Goal: Task Accomplishment & Management: Manage account settings

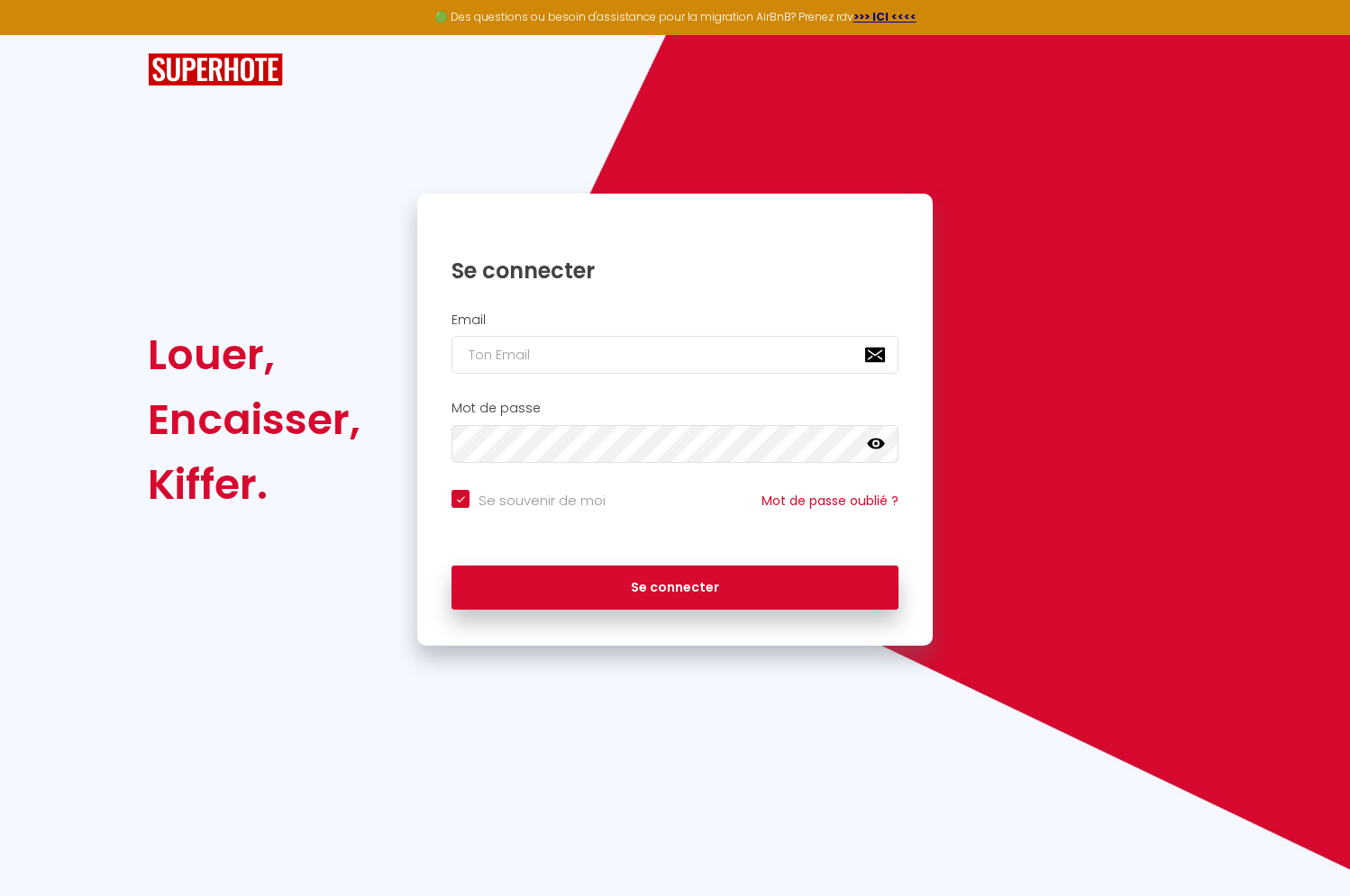
type input "[EMAIL_ADDRESS][DOMAIN_NAME]"
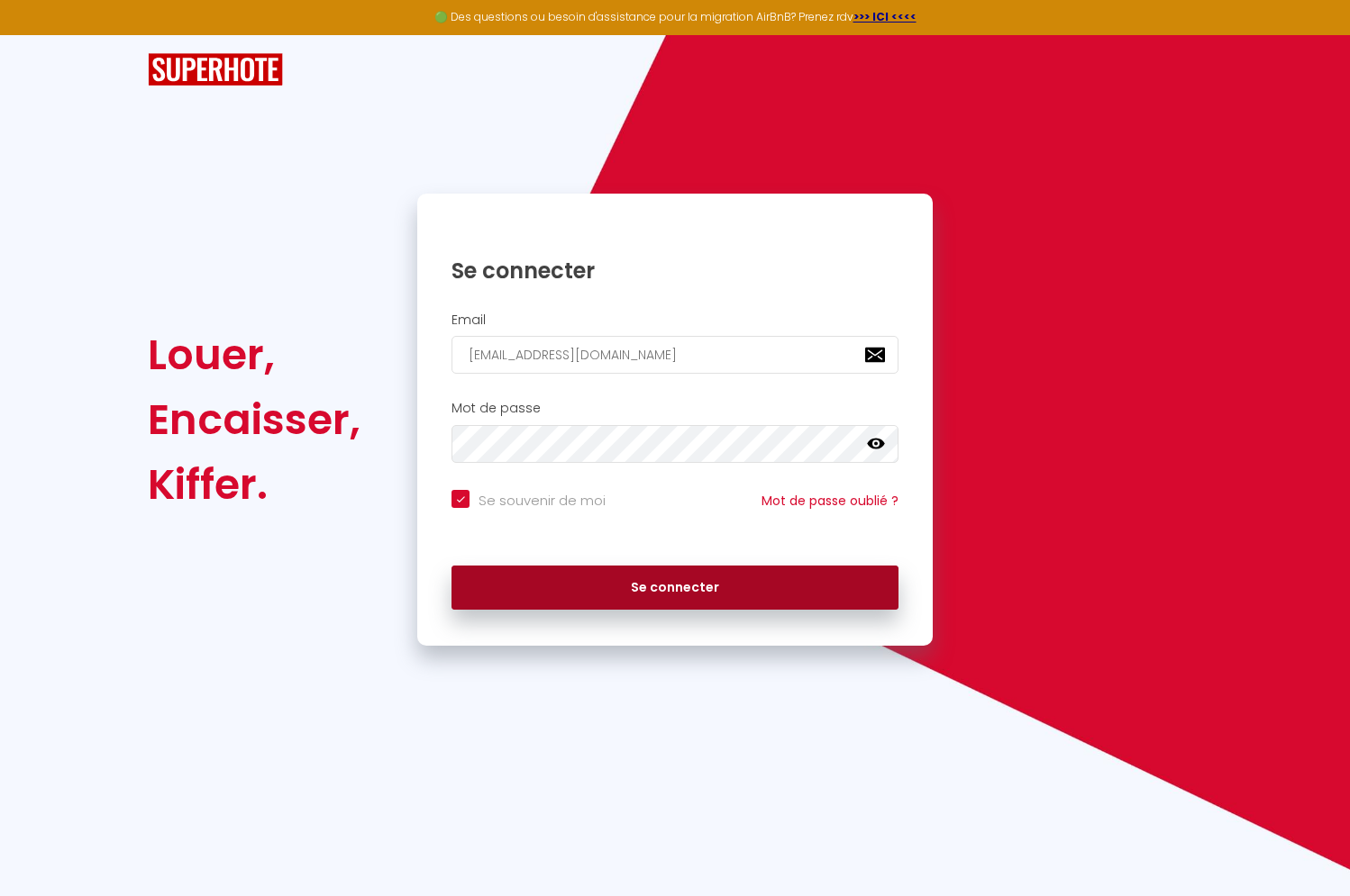
click at [595, 580] on button "Se connecter" at bounding box center [675, 589] width 447 height 45
checkbox input "true"
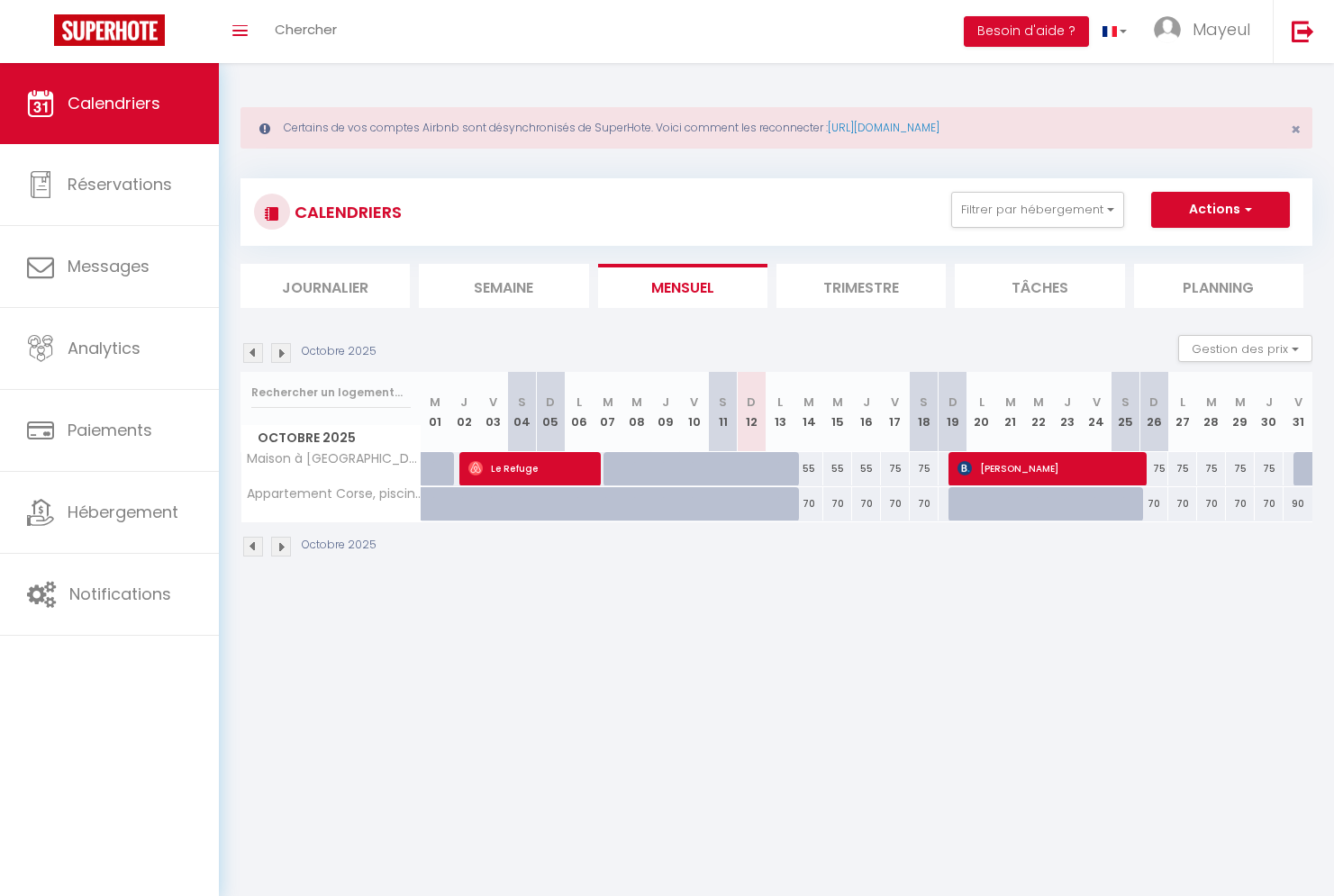
click at [876, 279] on li "Trimestre" at bounding box center [861, 285] width 169 height 45
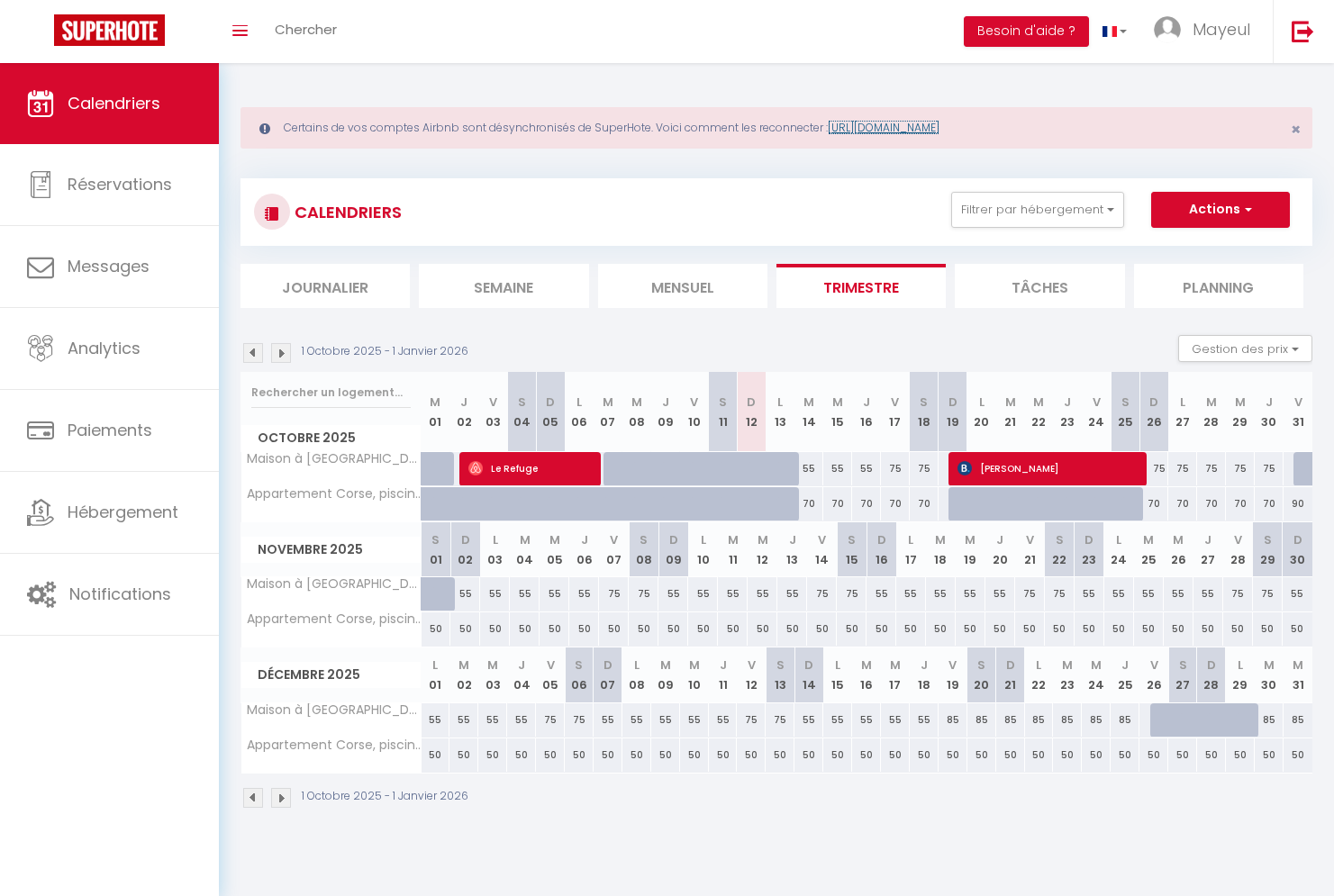
click at [904, 134] on link "https://superhote.com/reconnexion" at bounding box center [883, 127] width 112 height 15
click at [1299, 131] on span "×" at bounding box center [1296, 129] width 10 height 23
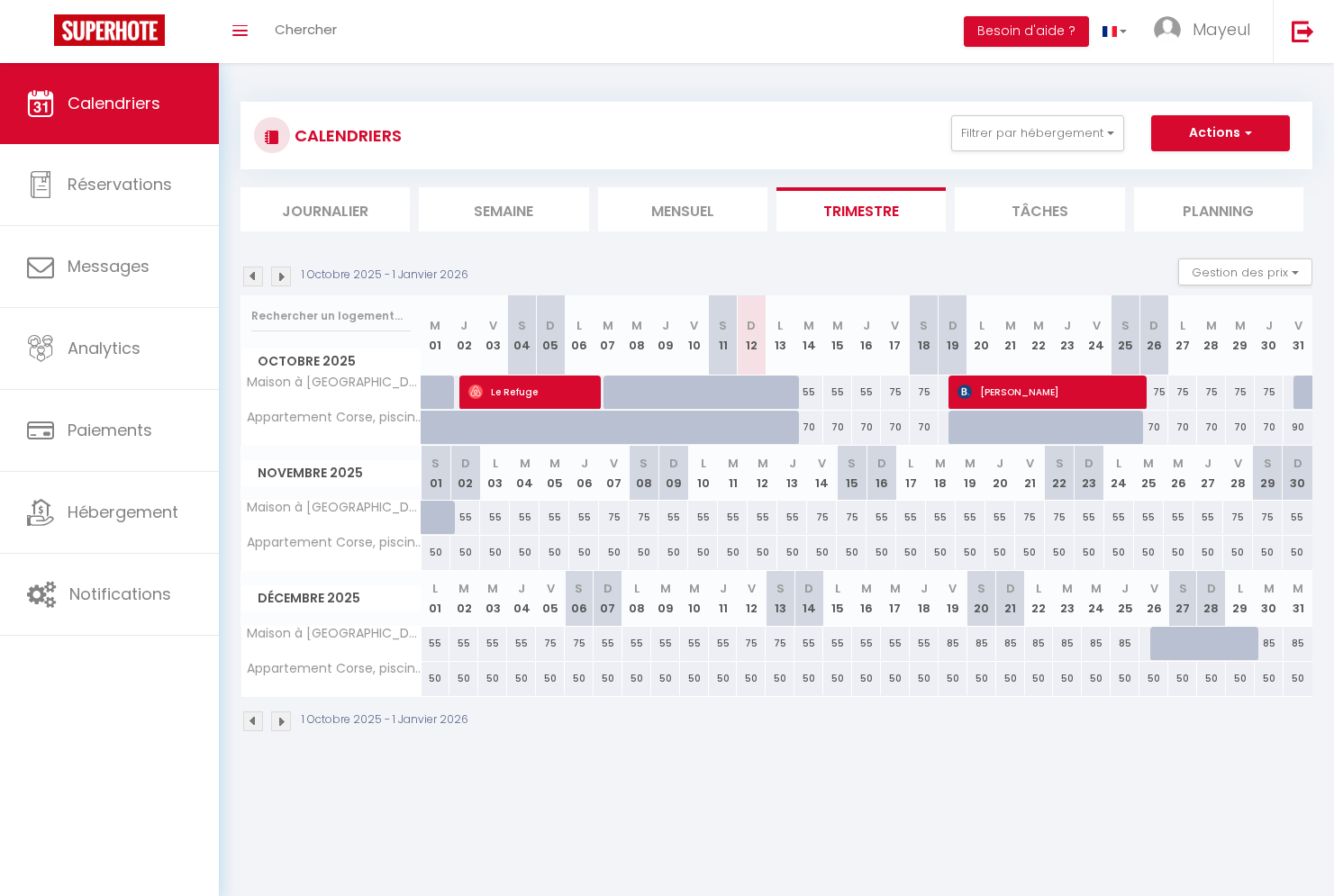
click at [278, 725] on img at bounding box center [281, 722] width 20 height 20
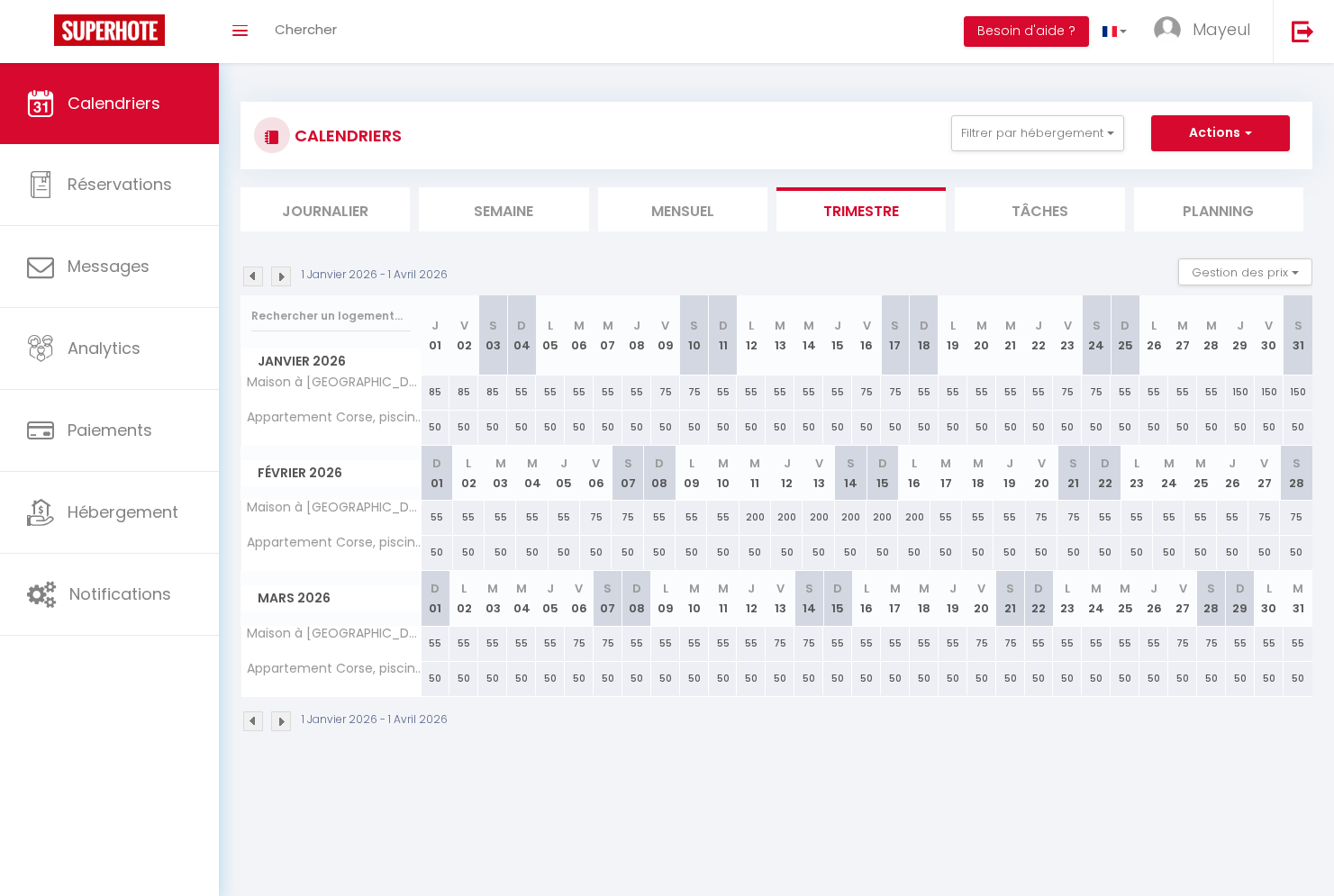
click at [278, 725] on img at bounding box center [281, 722] width 20 height 20
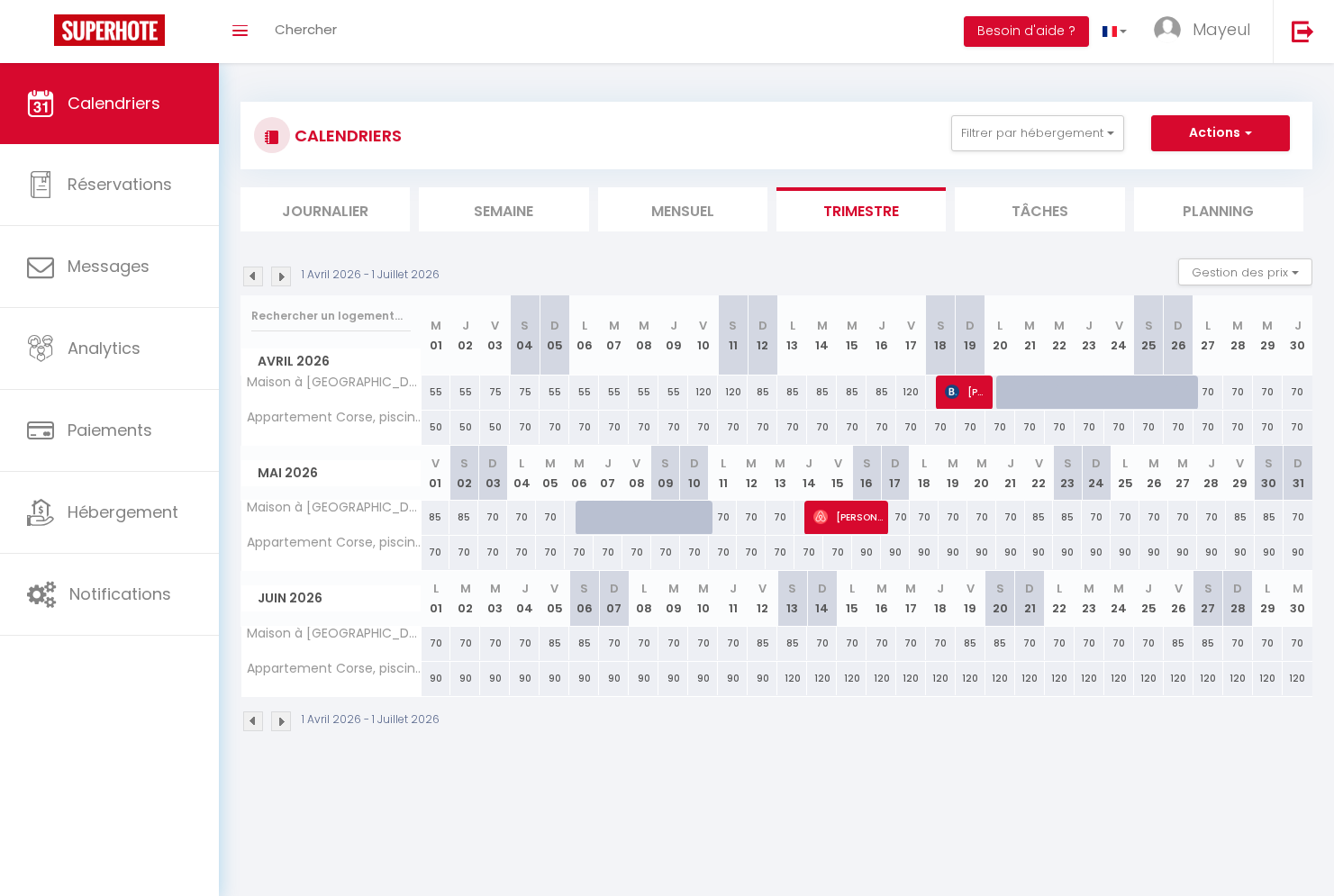
click at [281, 722] on img at bounding box center [281, 722] width 20 height 20
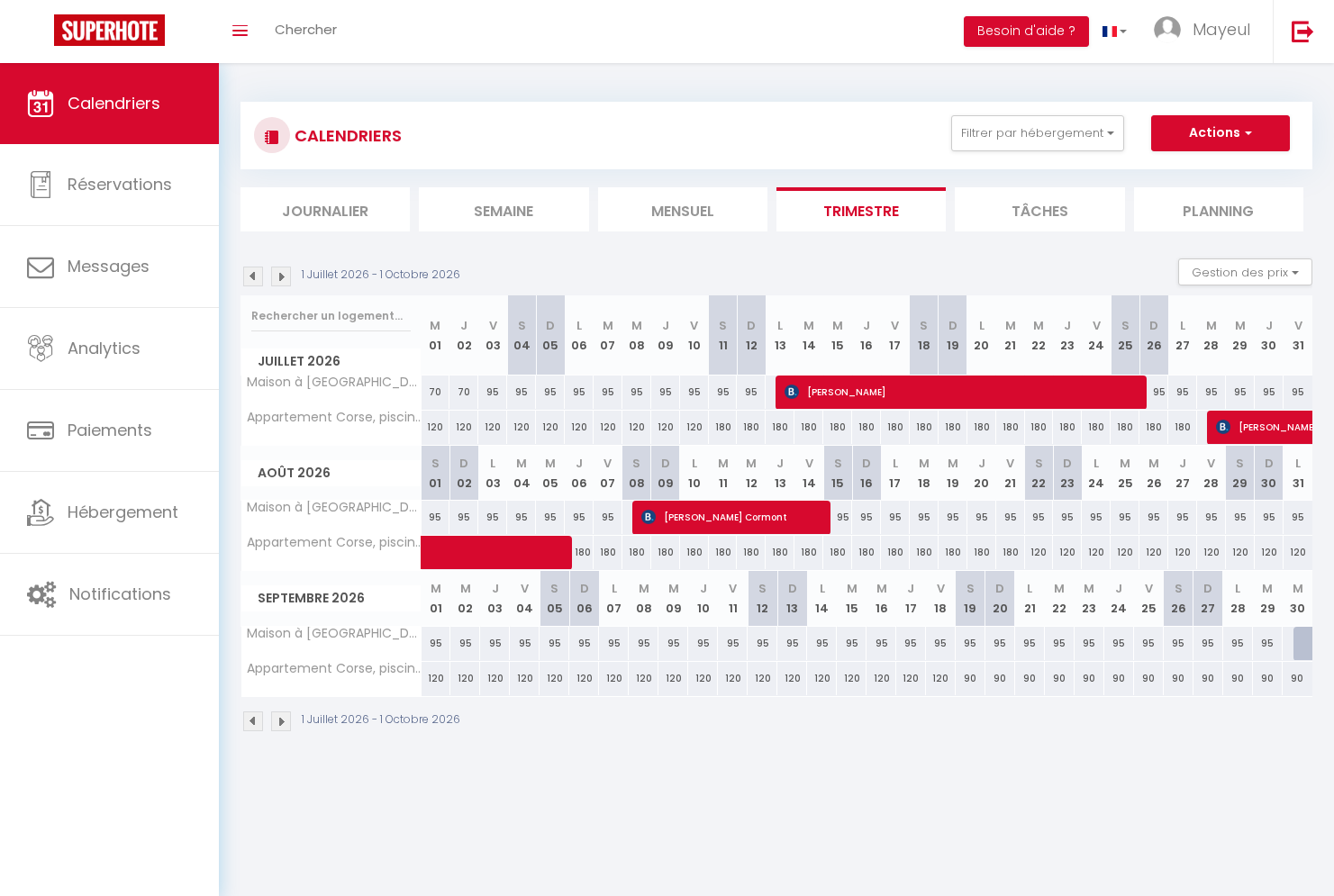
click at [259, 723] on img at bounding box center [254, 722] width 20 height 20
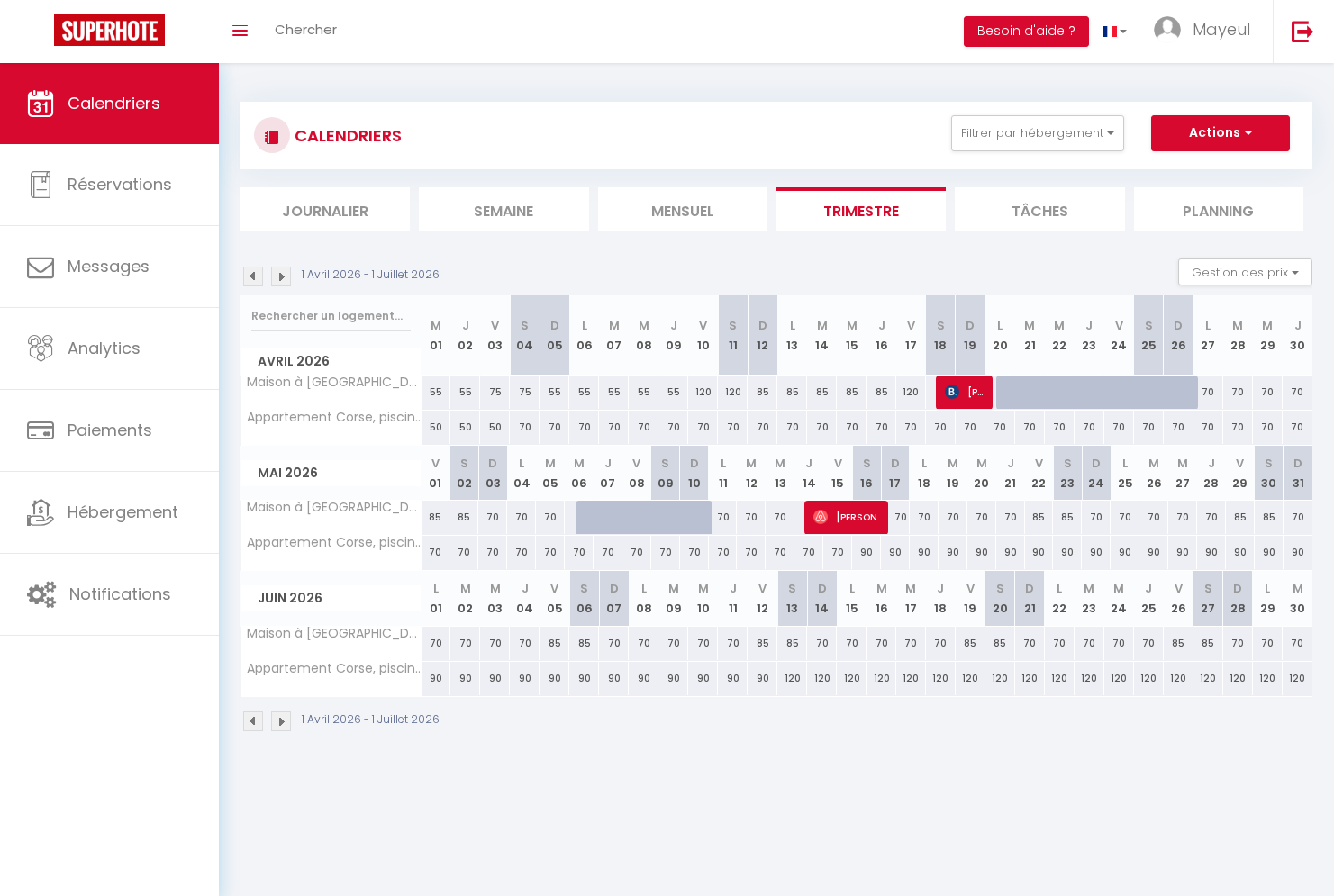
click at [259, 723] on img at bounding box center [254, 722] width 20 height 20
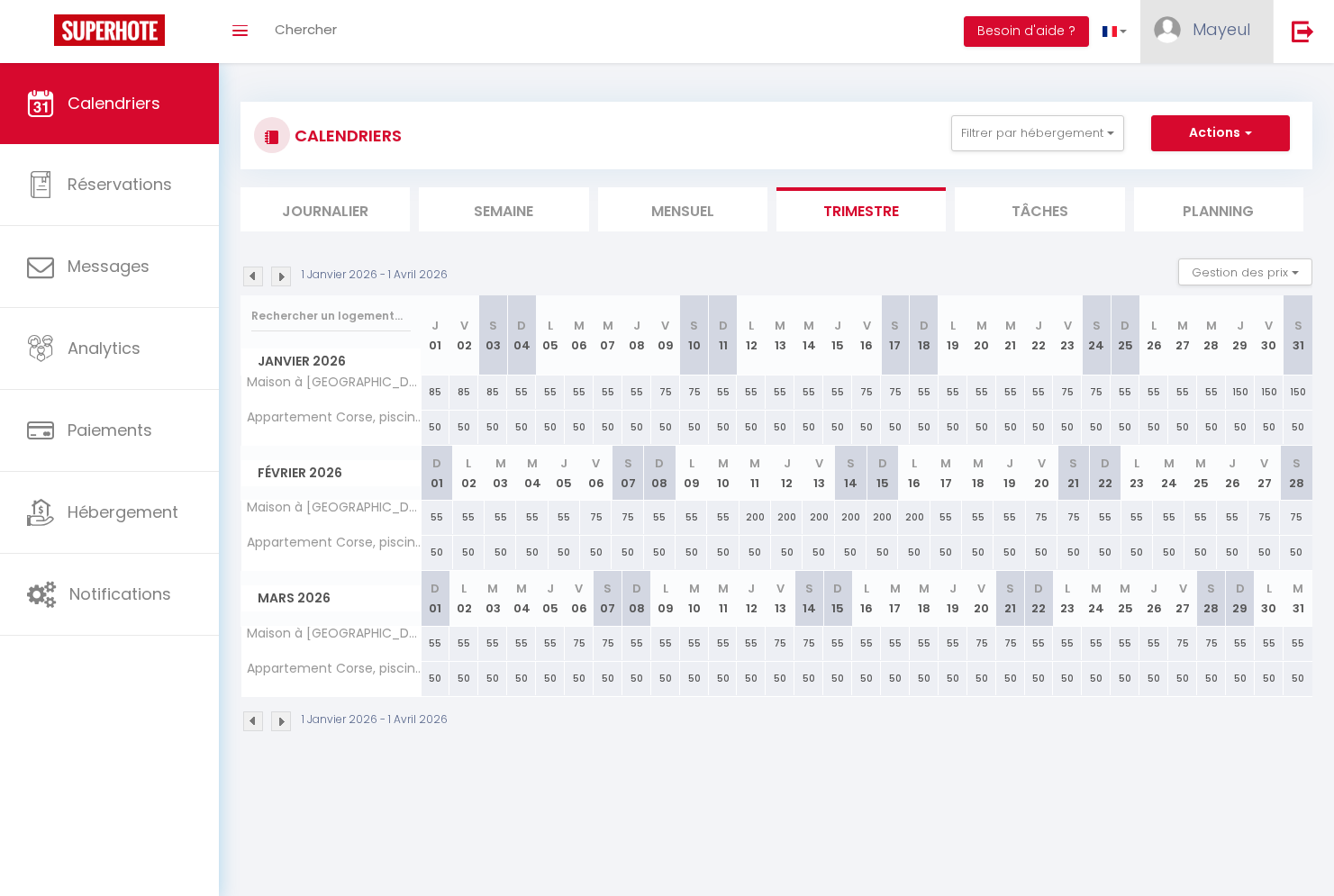
click at [1203, 29] on span "Mayeul" at bounding box center [1221, 29] width 57 height 23
click at [1195, 87] on link "Paramètres" at bounding box center [1200, 90] width 134 height 31
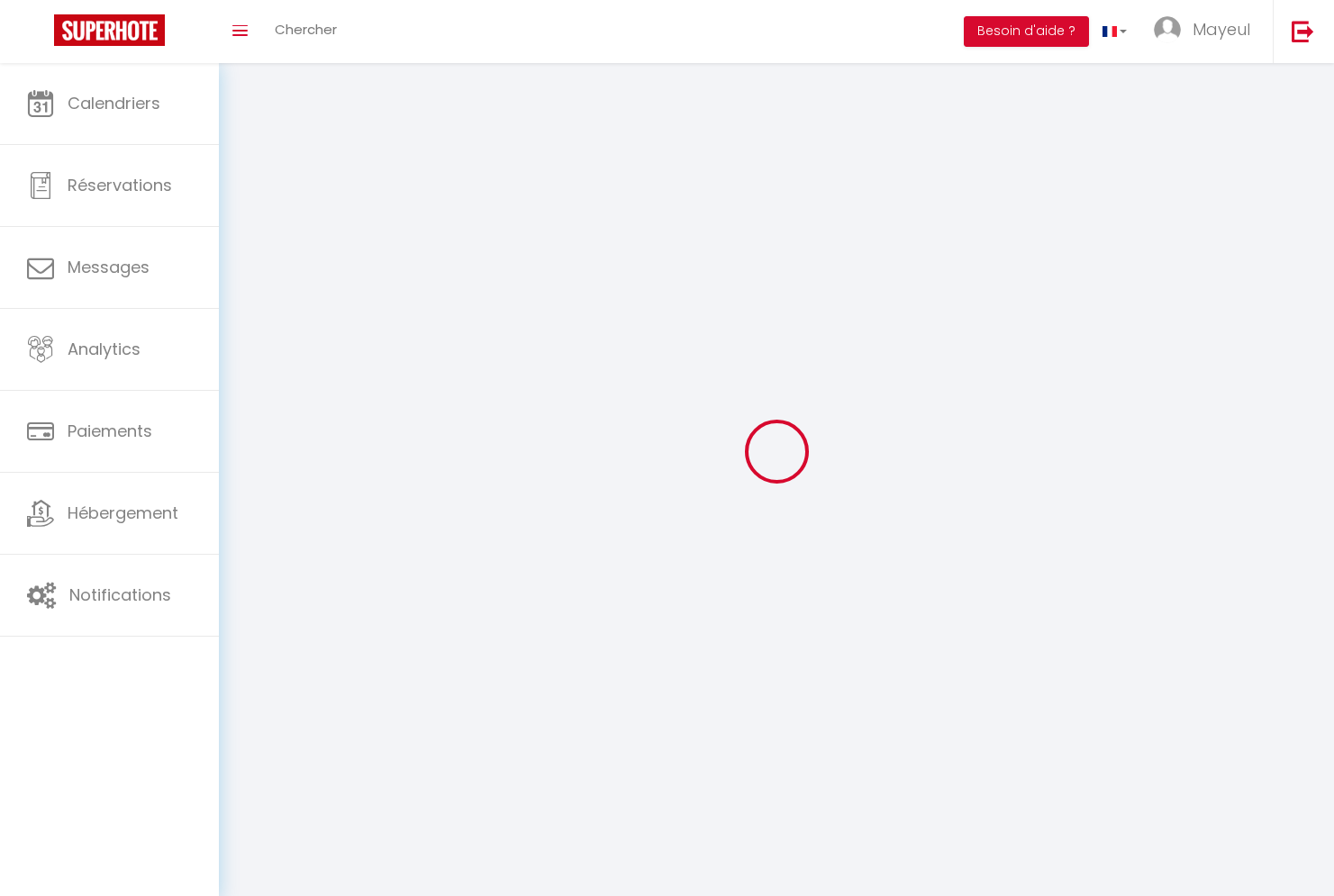
select select "fr"
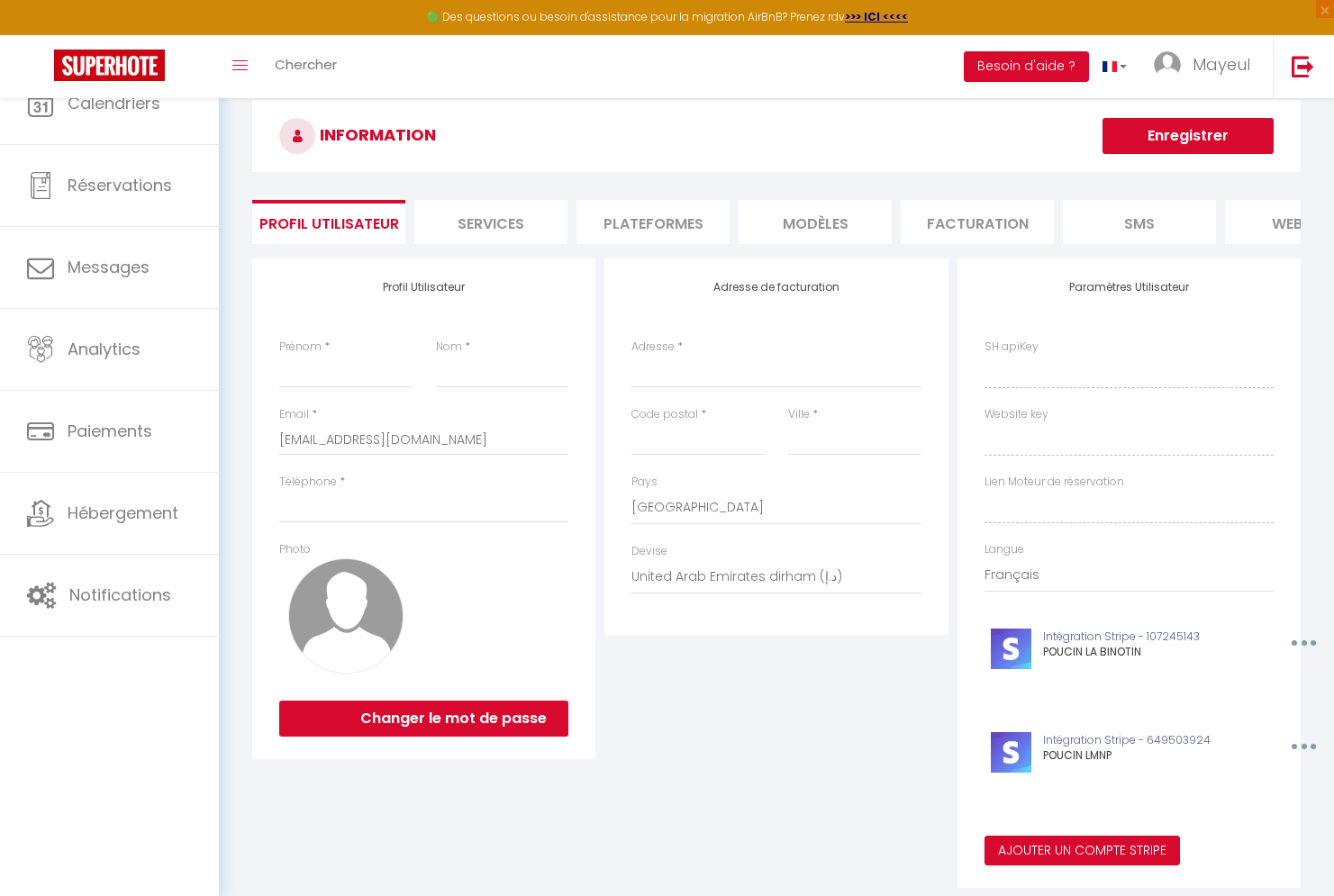
type input "Mayeul"
type input "POUCIN"
type input "0688207780"
type input "[STREET_ADDRESS]"
type input "59400"
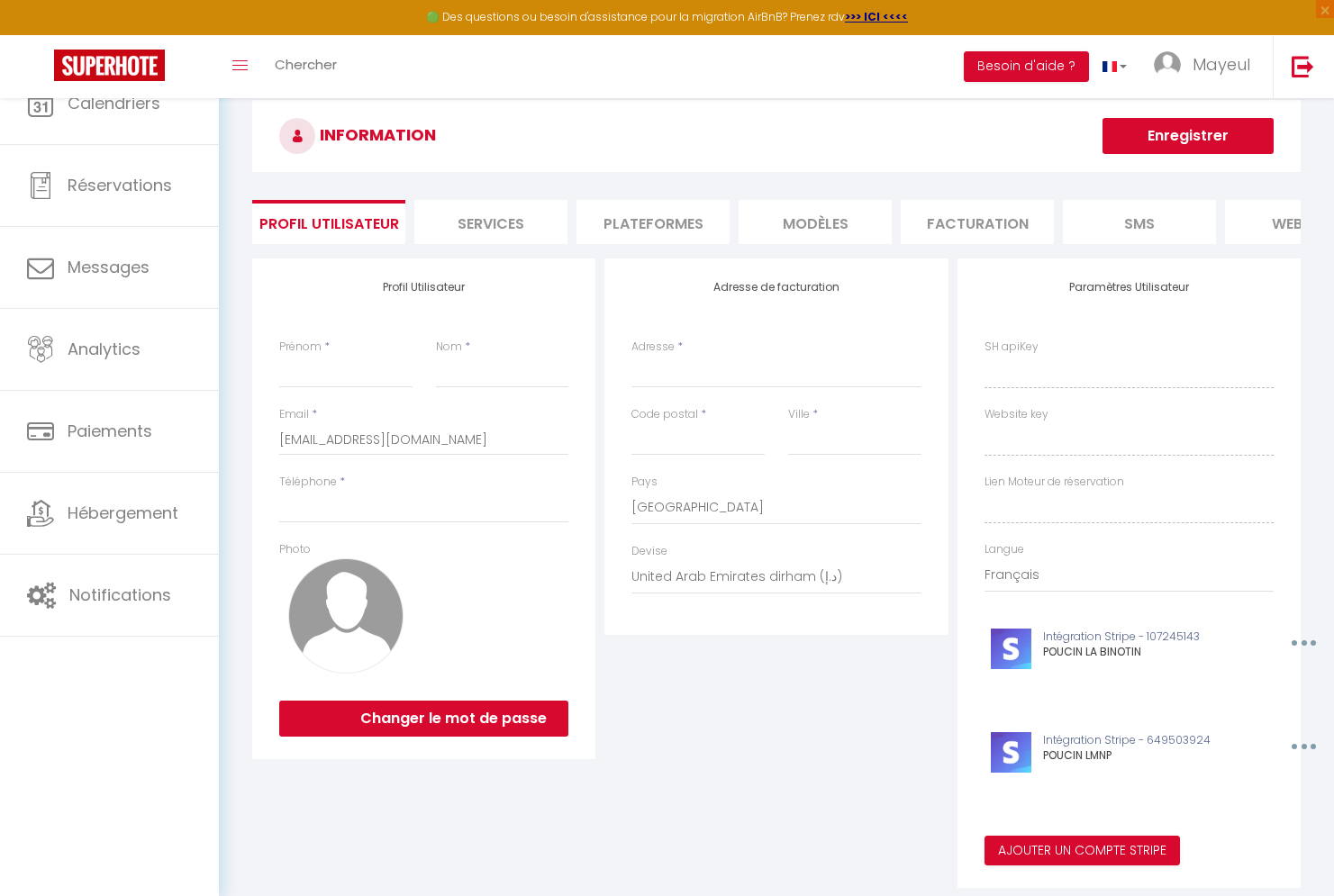
type input "[GEOGRAPHIC_DATA]"
select select "1"
select select "28"
type input "GQaLh14ObkyryPKfAWr4uZhPt"
type input "vDLvqPRDNzhtT2hlRsqTgtPS0"
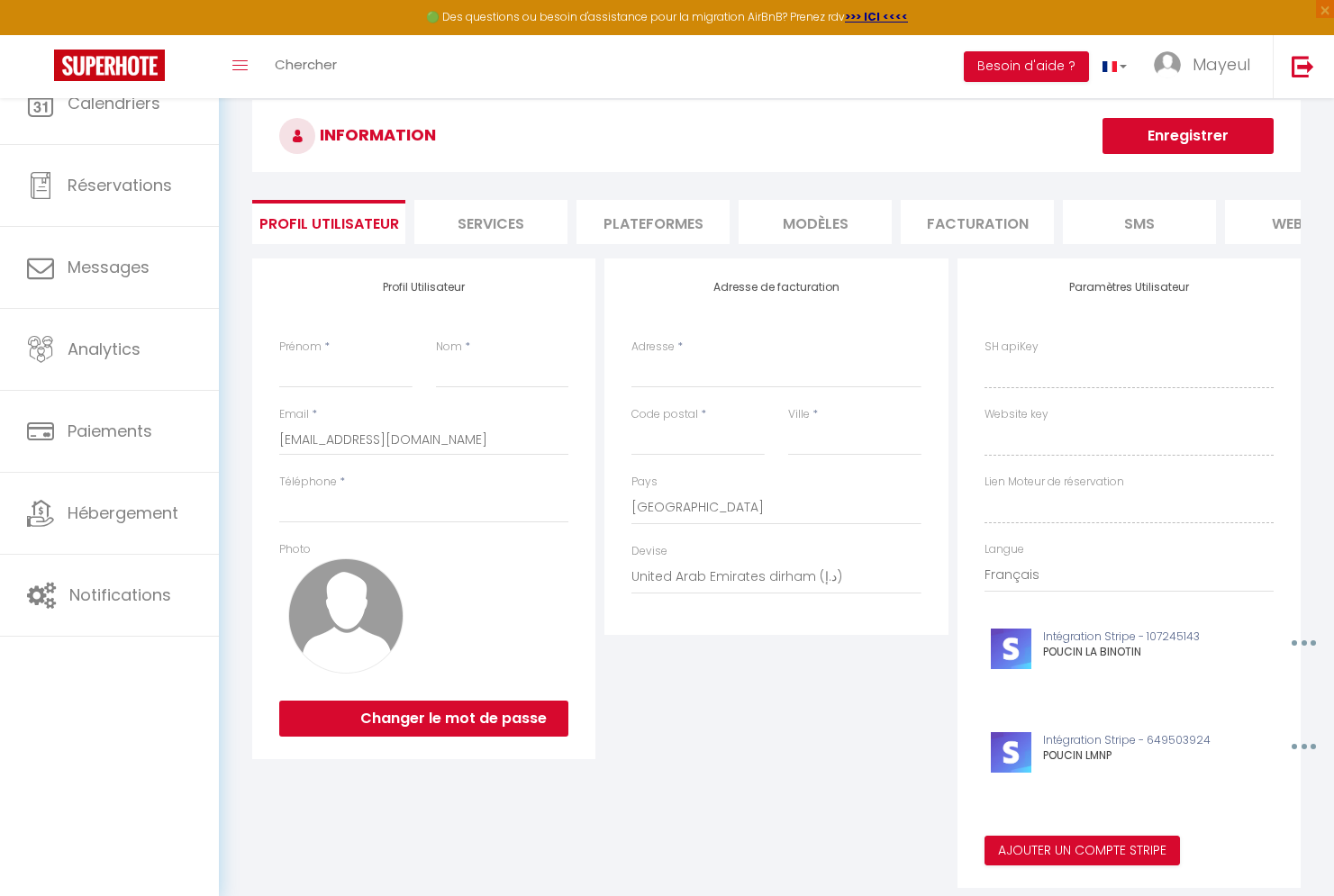
type input "[URL][DOMAIN_NAME]"
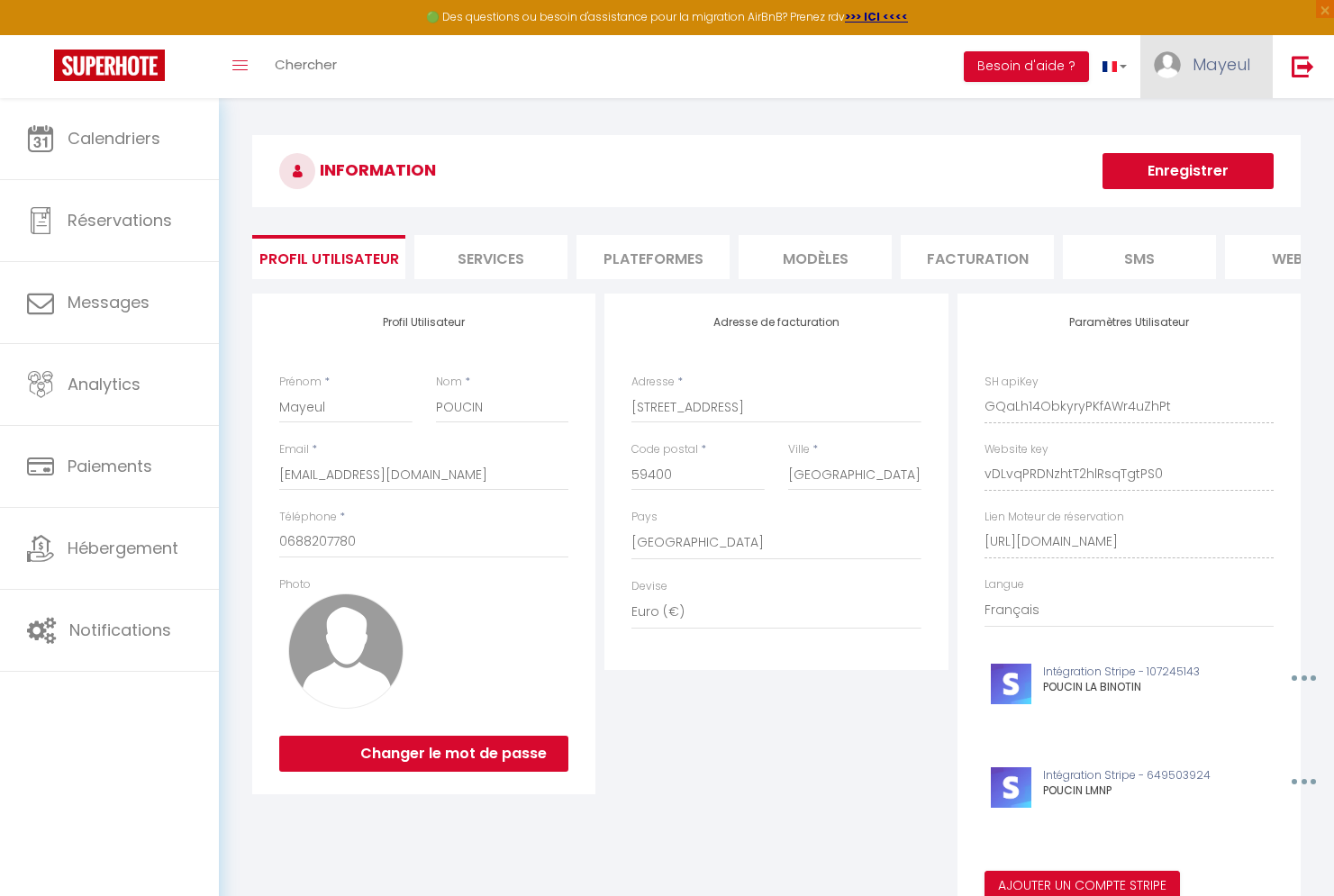
click at [1195, 79] on link "Mayeul" at bounding box center [1207, 66] width 133 height 63
click at [1203, 124] on link "Paramètres" at bounding box center [1200, 125] width 134 height 31
click at [689, 259] on li "Plateformes" at bounding box center [652, 257] width 154 height 45
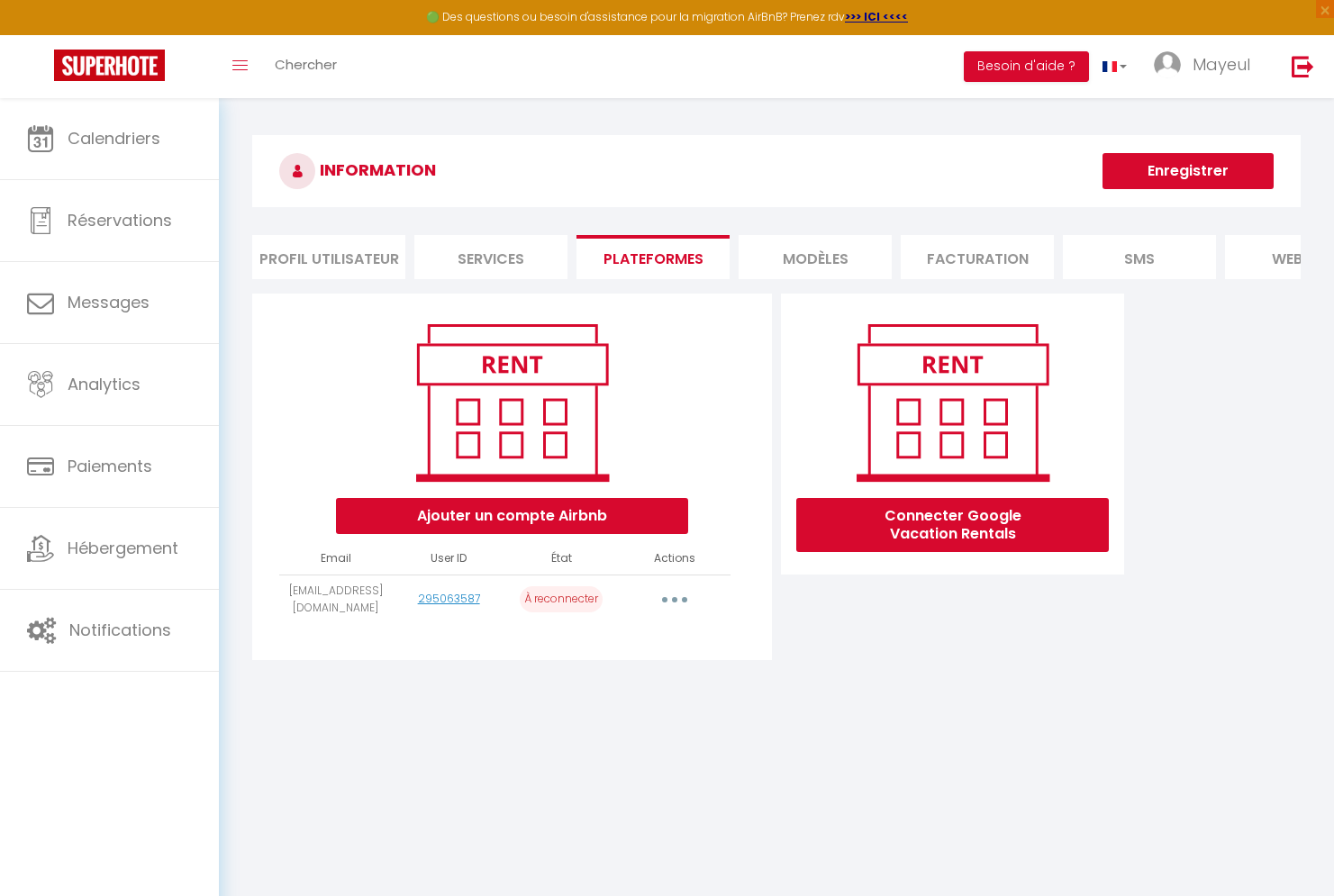
click at [677, 602] on icon "button" at bounding box center [675, 600] width 5 height 5
click at [608, 721] on link "Reconnecter le compte" at bounding box center [594, 705] width 199 height 31
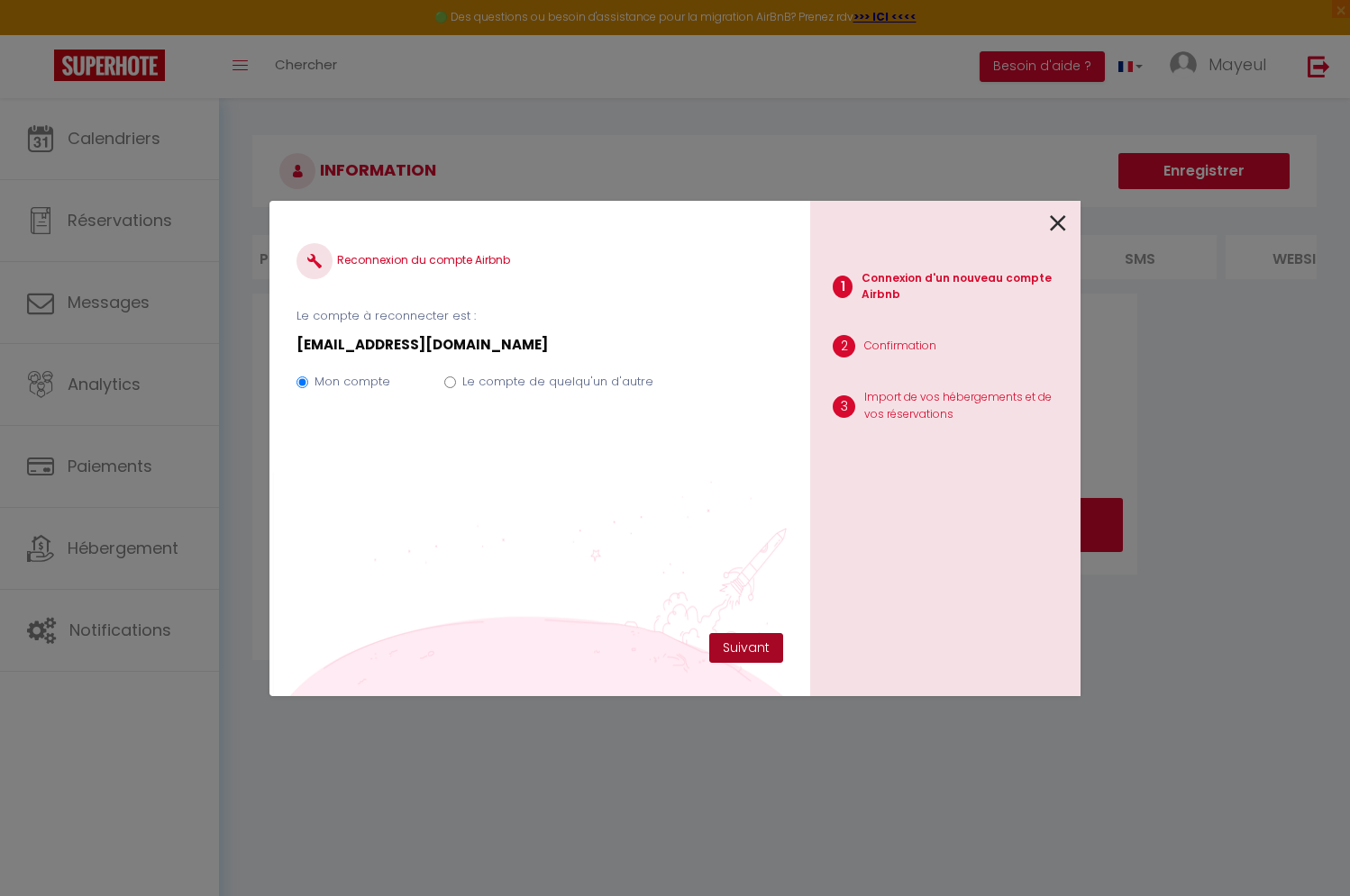
click at [744, 639] on button "Suivant" at bounding box center [745, 649] width 74 height 31
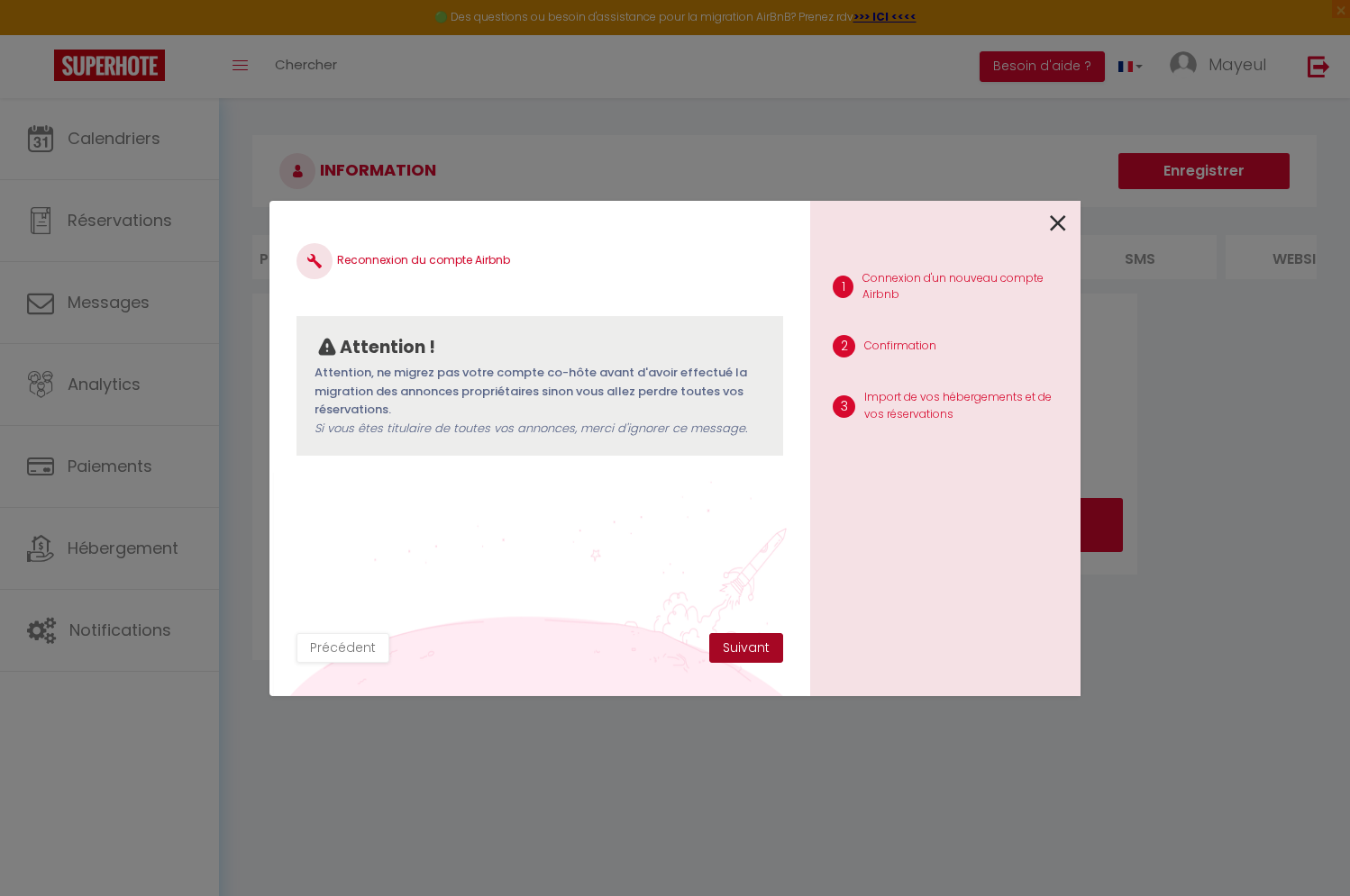
click at [743, 640] on button "Suivant" at bounding box center [745, 649] width 74 height 31
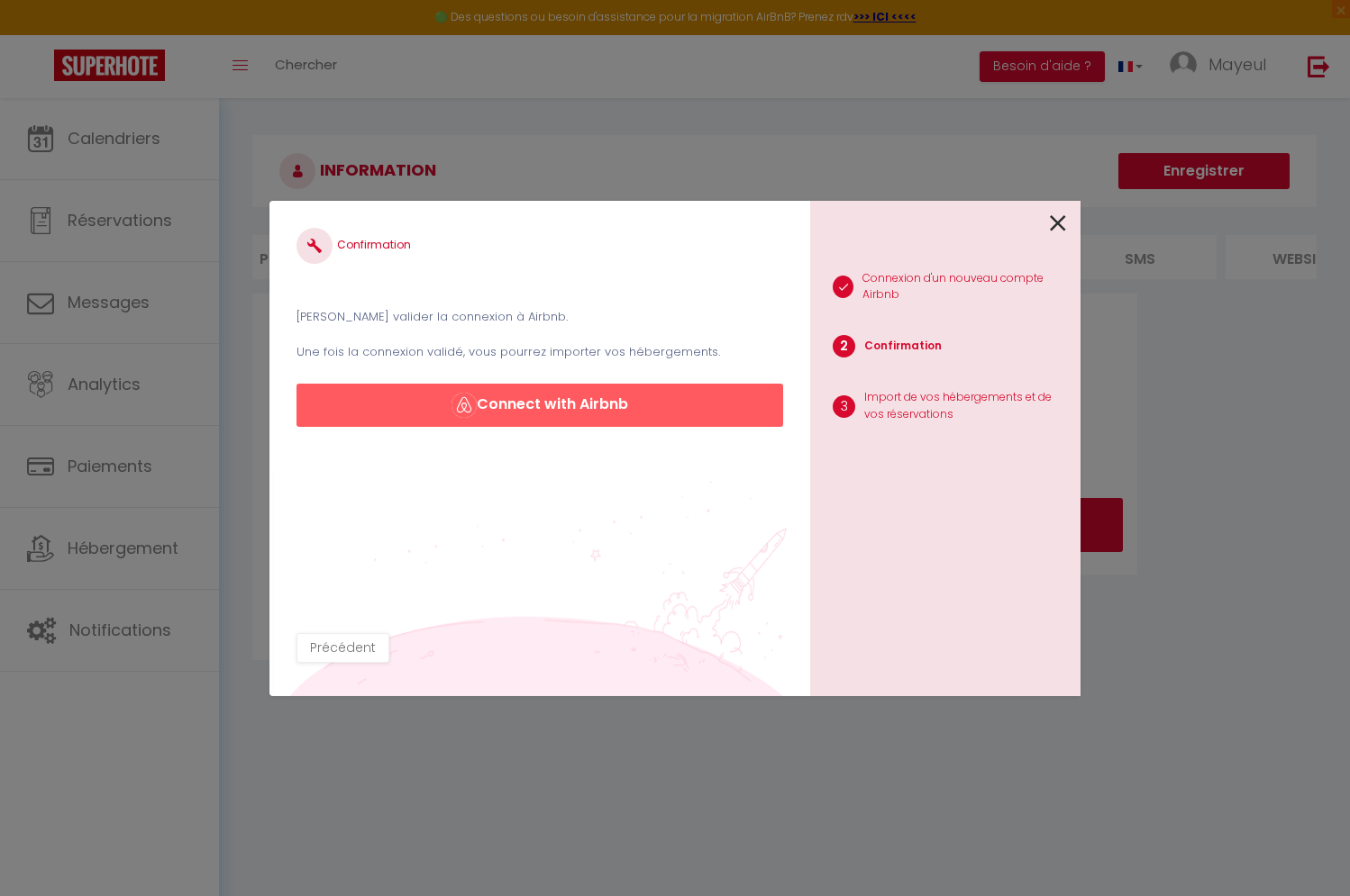
click at [1062, 220] on icon at bounding box center [1058, 224] width 16 height 27
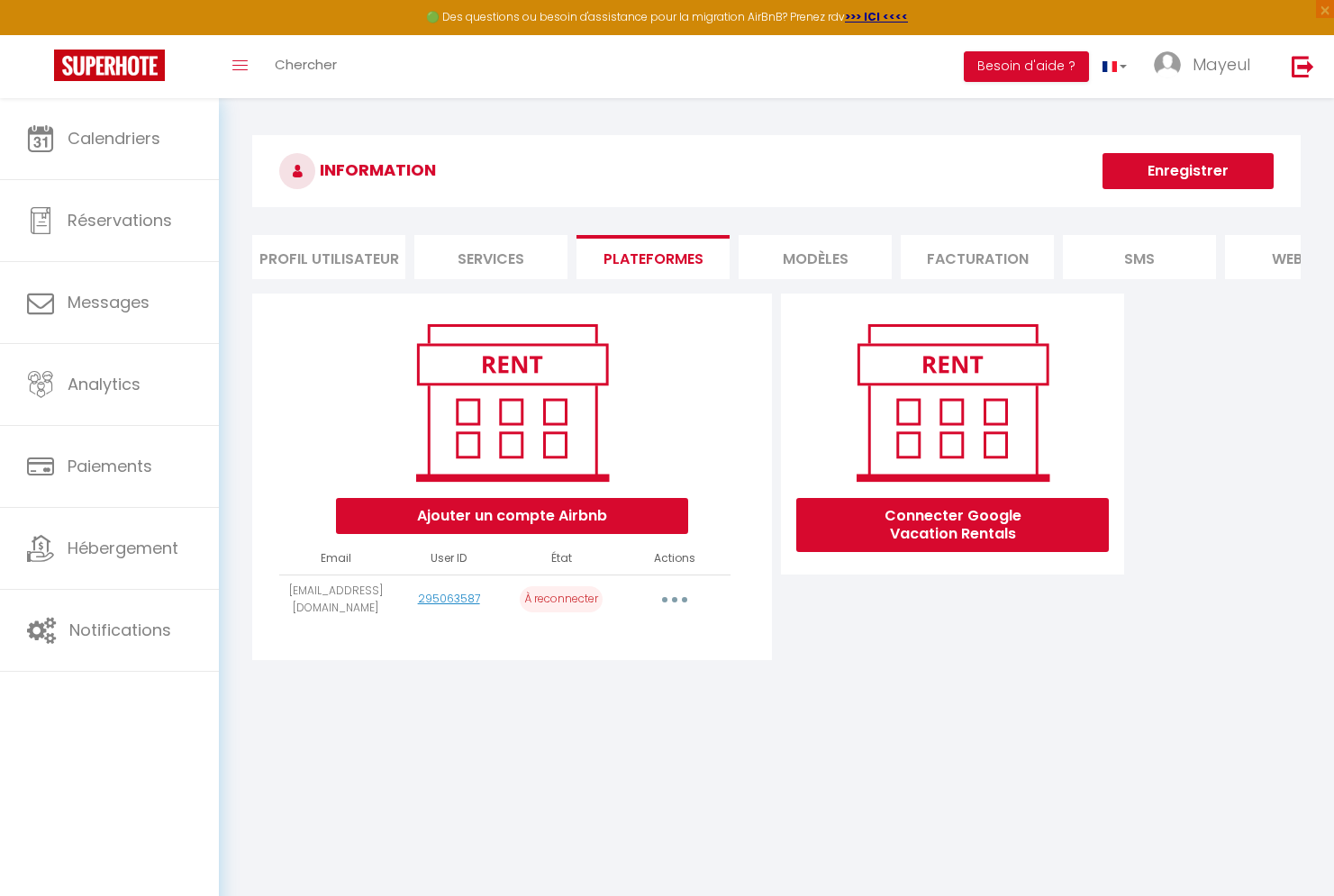
click at [675, 602] on icon "button" at bounding box center [675, 600] width 5 height 5
click at [603, 720] on link "Reconnecter le compte" at bounding box center [594, 705] width 199 height 31
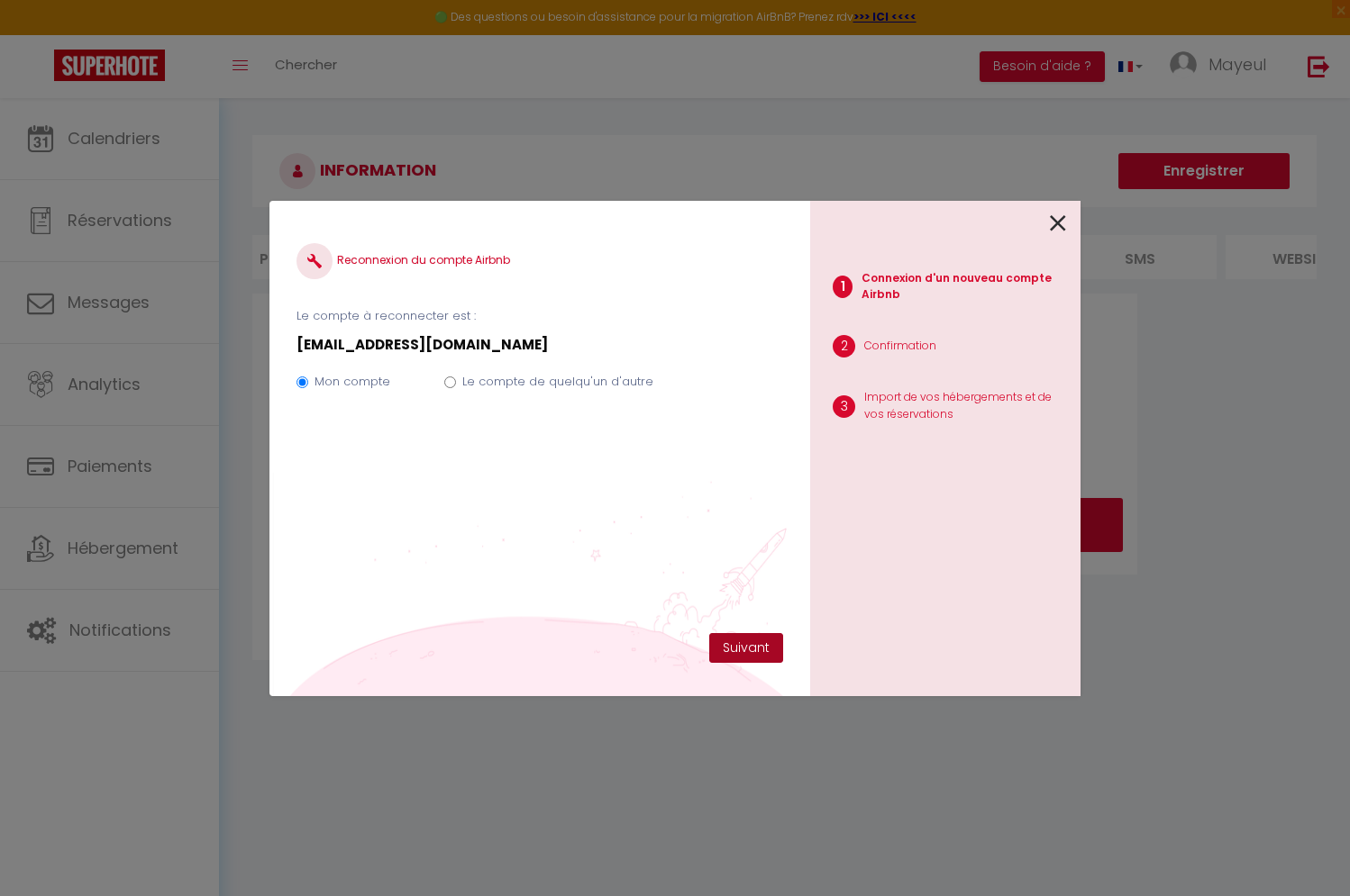
click at [728, 643] on button "Suivant" at bounding box center [745, 649] width 74 height 31
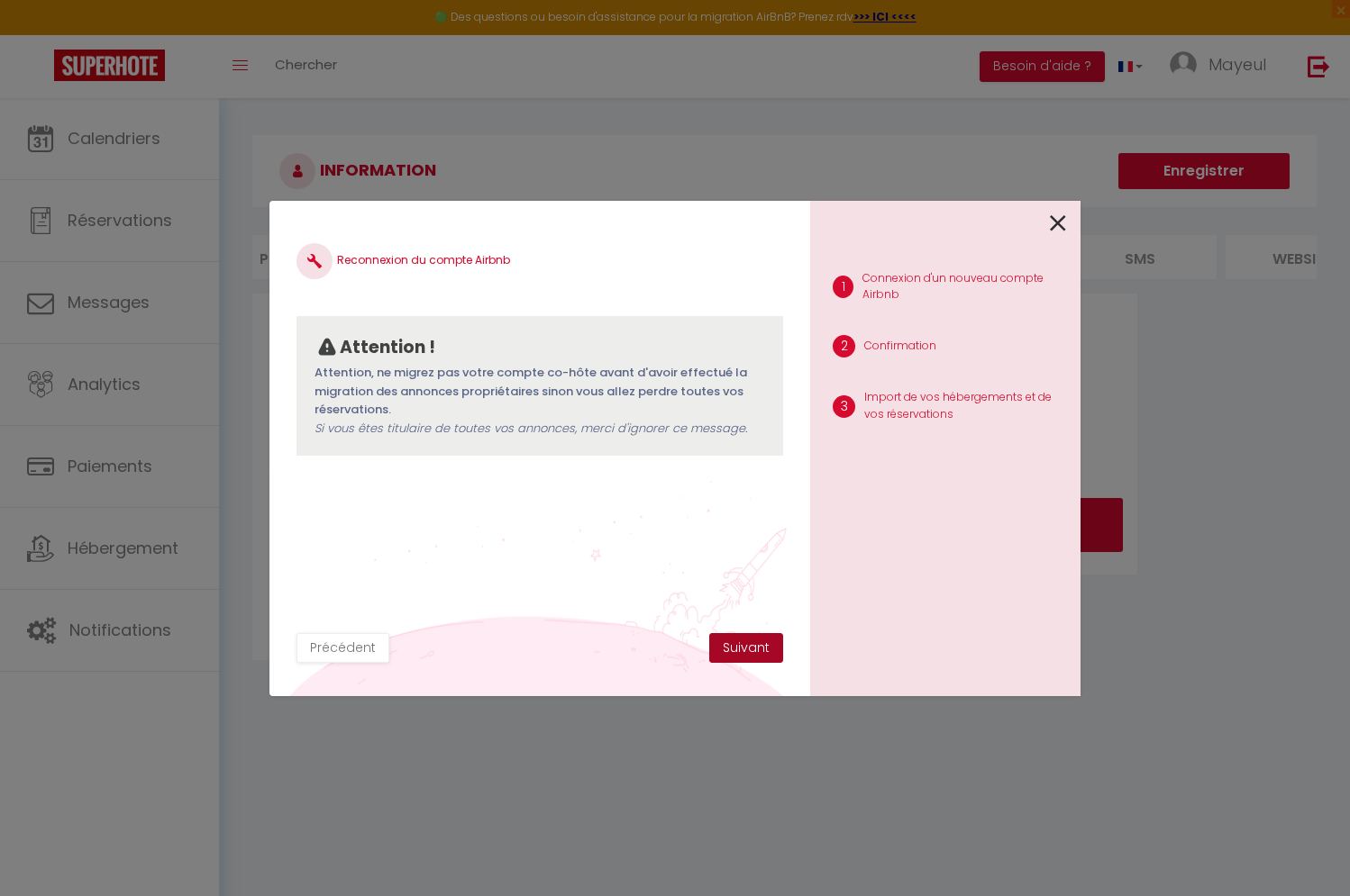
click at [728, 643] on button "Suivant" at bounding box center [745, 649] width 74 height 31
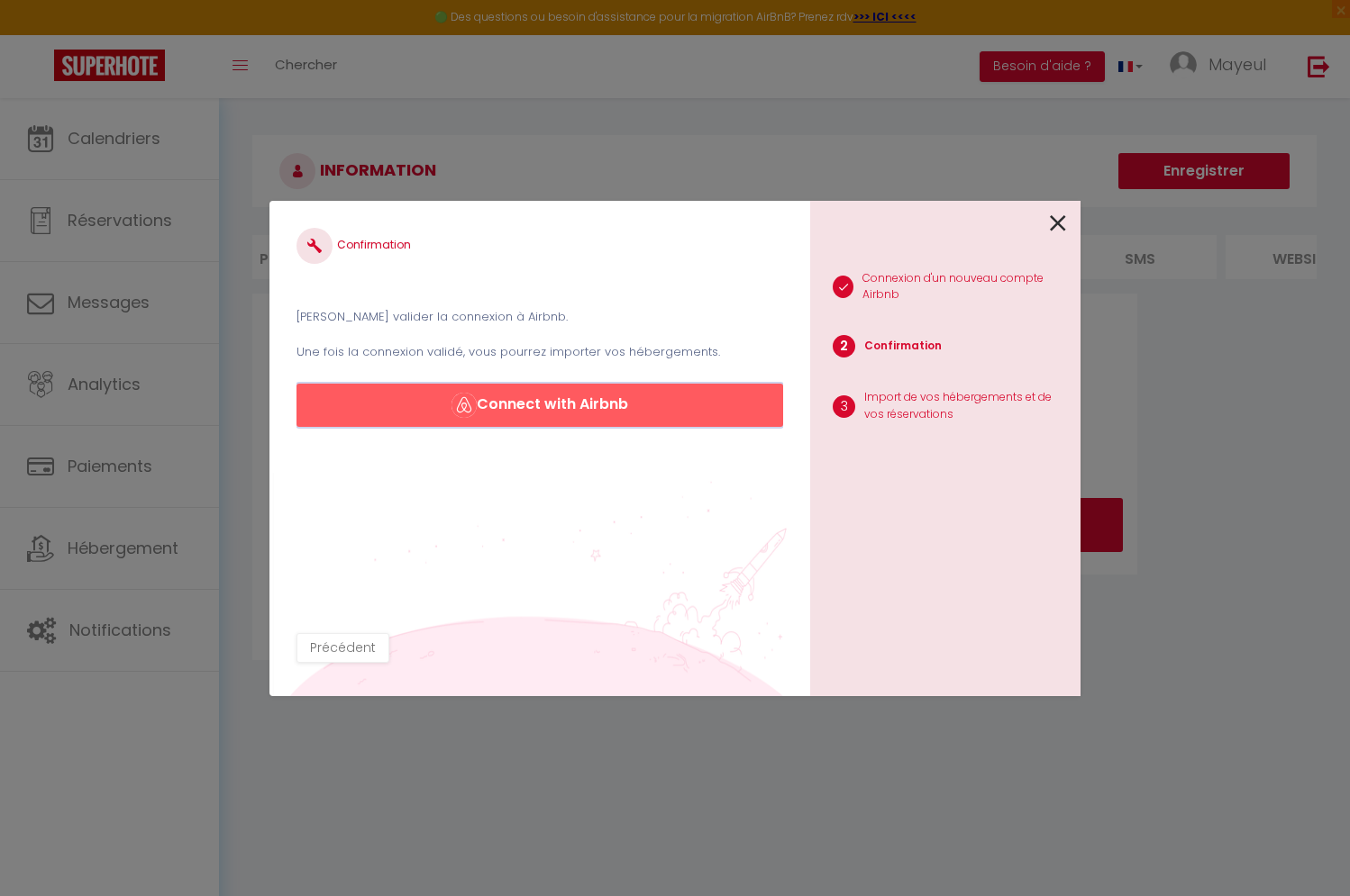
click at [562, 414] on button "Connect with Airbnb" at bounding box center [539, 405] width 486 height 44
click at [1050, 225] on div at bounding box center [938, 222] width 256 height 43
click at [1054, 222] on icon at bounding box center [1058, 224] width 16 height 27
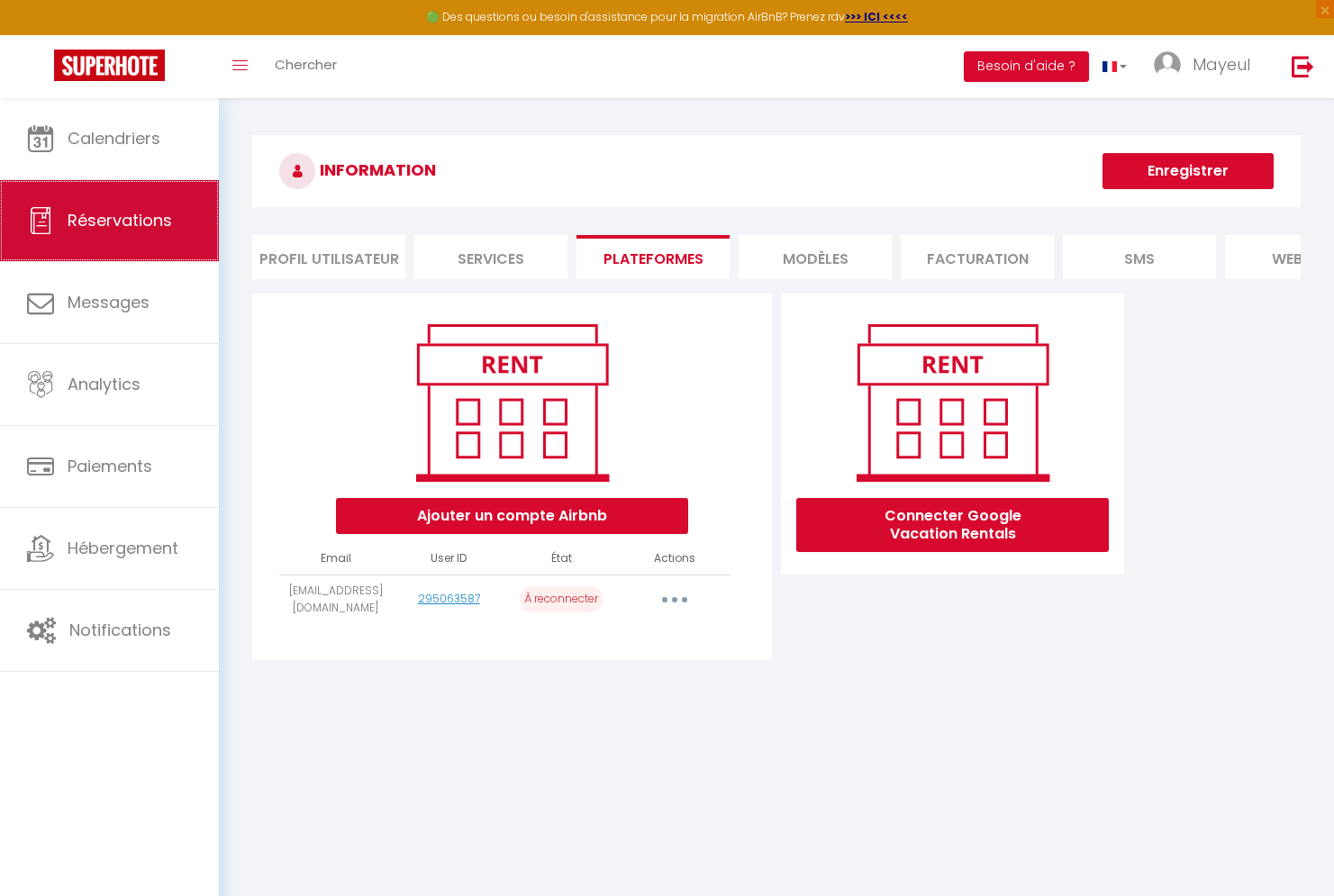
click at [156, 255] on link "Réservations" at bounding box center [109, 220] width 219 height 81
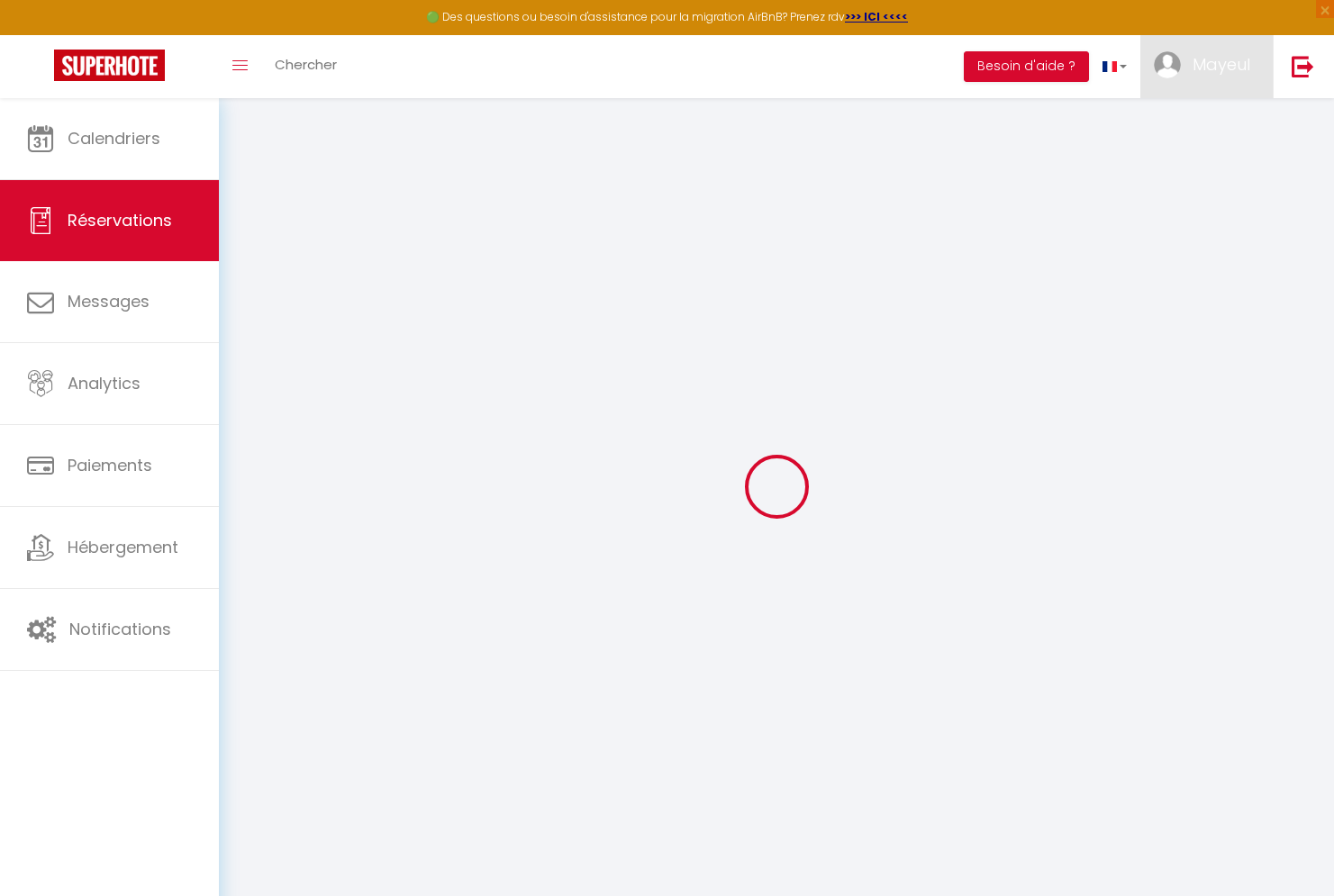
click at [1191, 76] on link "Mayeul" at bounding box center [1207, 66] width 133 height 63
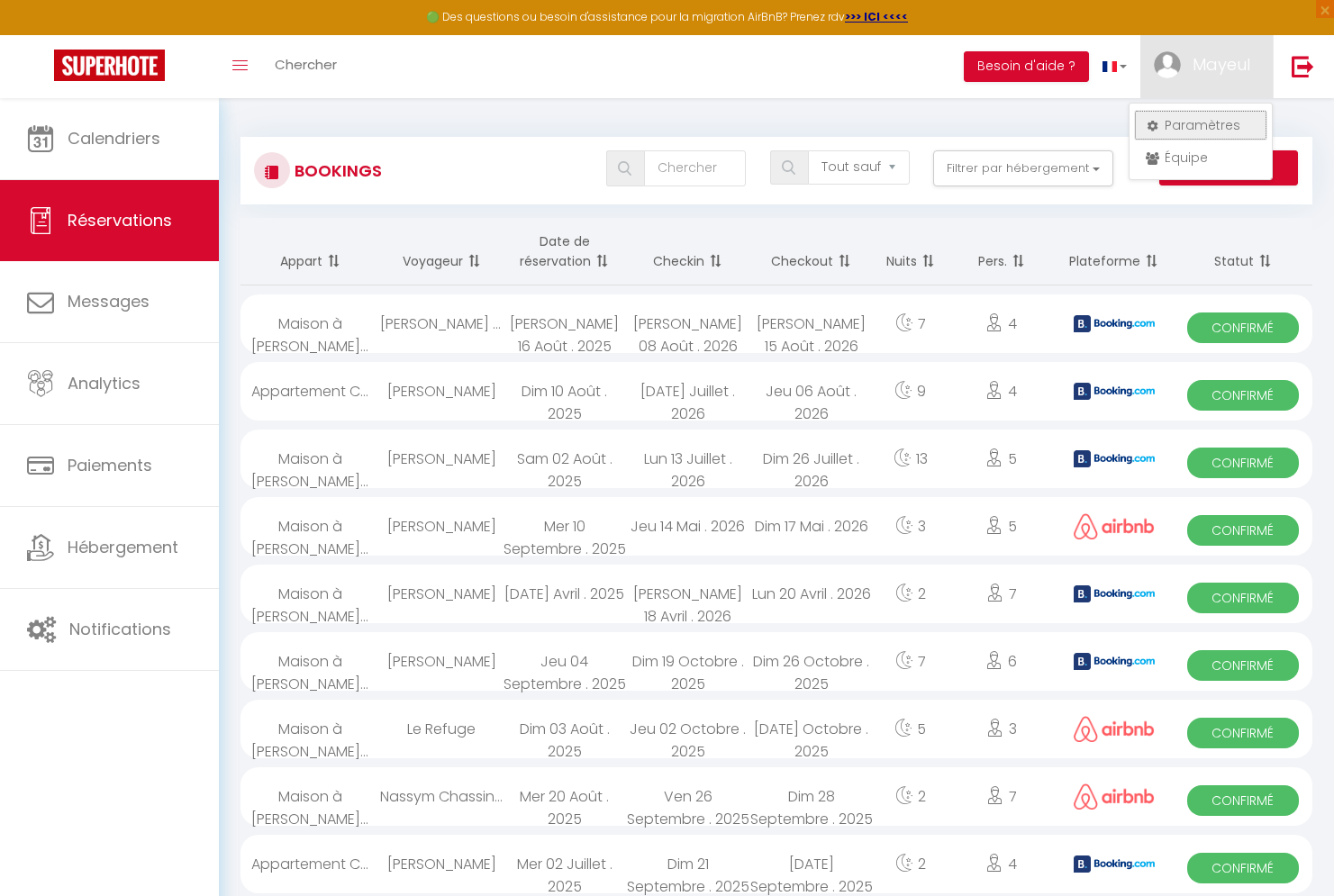
click at [1195, 130] on link "Paramètres" at bounding box center [1200, 125] width 134 height 31
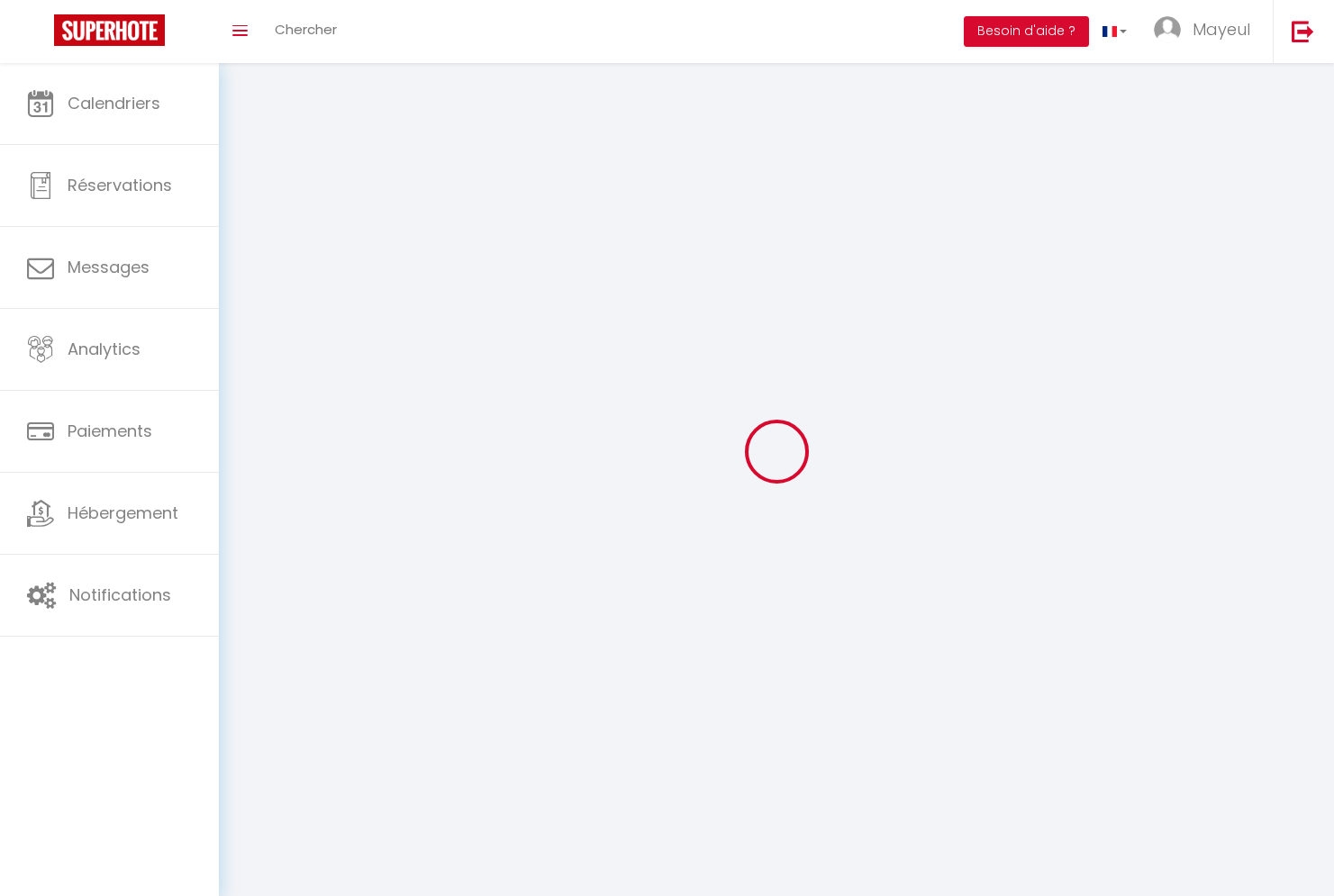
type input "Mayeul"
type input "POUCIN"
type input "0688207780"
type input "[STREET_ADDRESS]"
type input "59400"
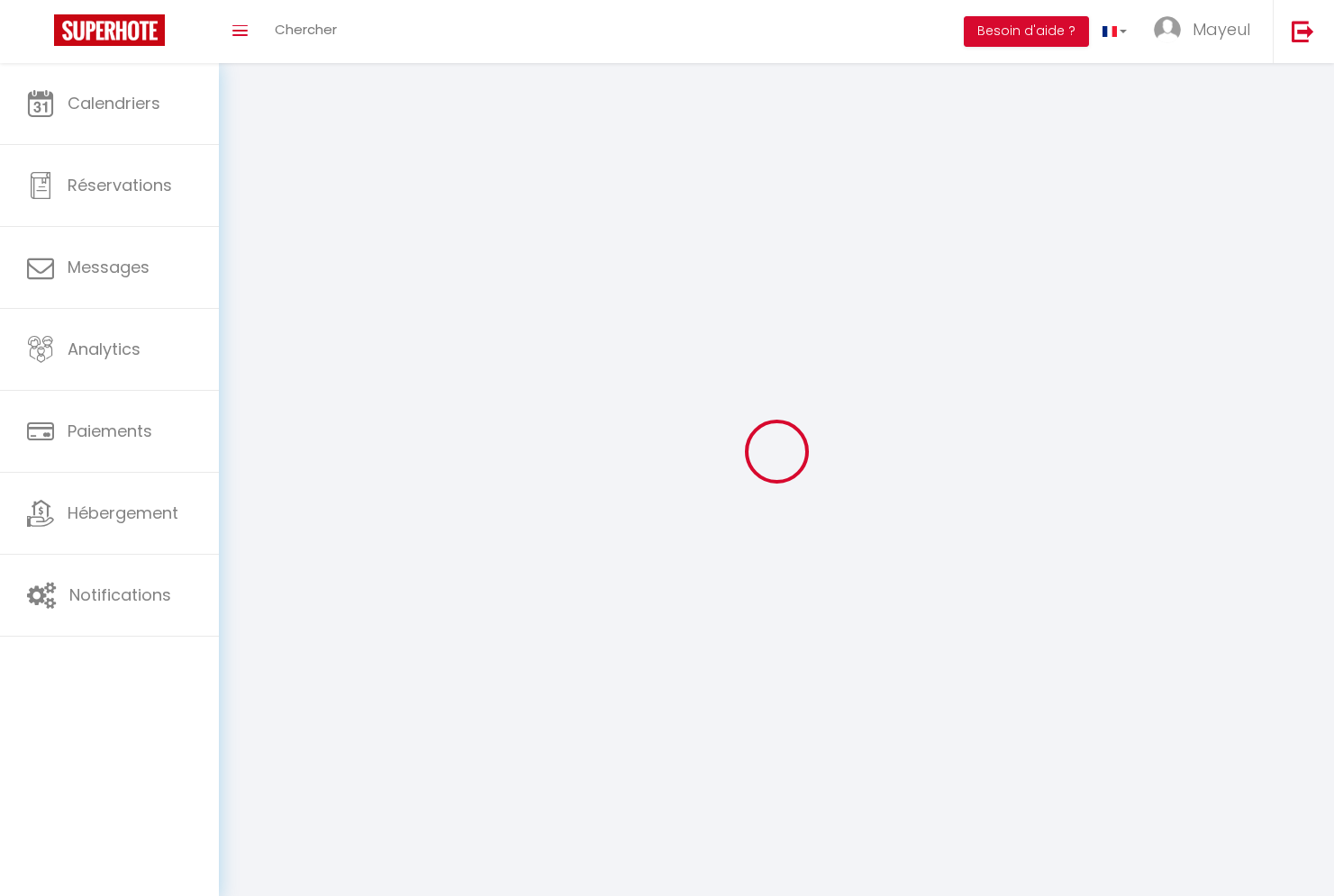
type input "[GEOGRAPHIC_DATA]"
type input "GQaLh14ObkyryPKfAWr4uZhPt"
type input "vDLvqPRDNzhtT2hlRsqTgtPS0"
type input "[URL][DOMAIN_NAME]"
select select "1"
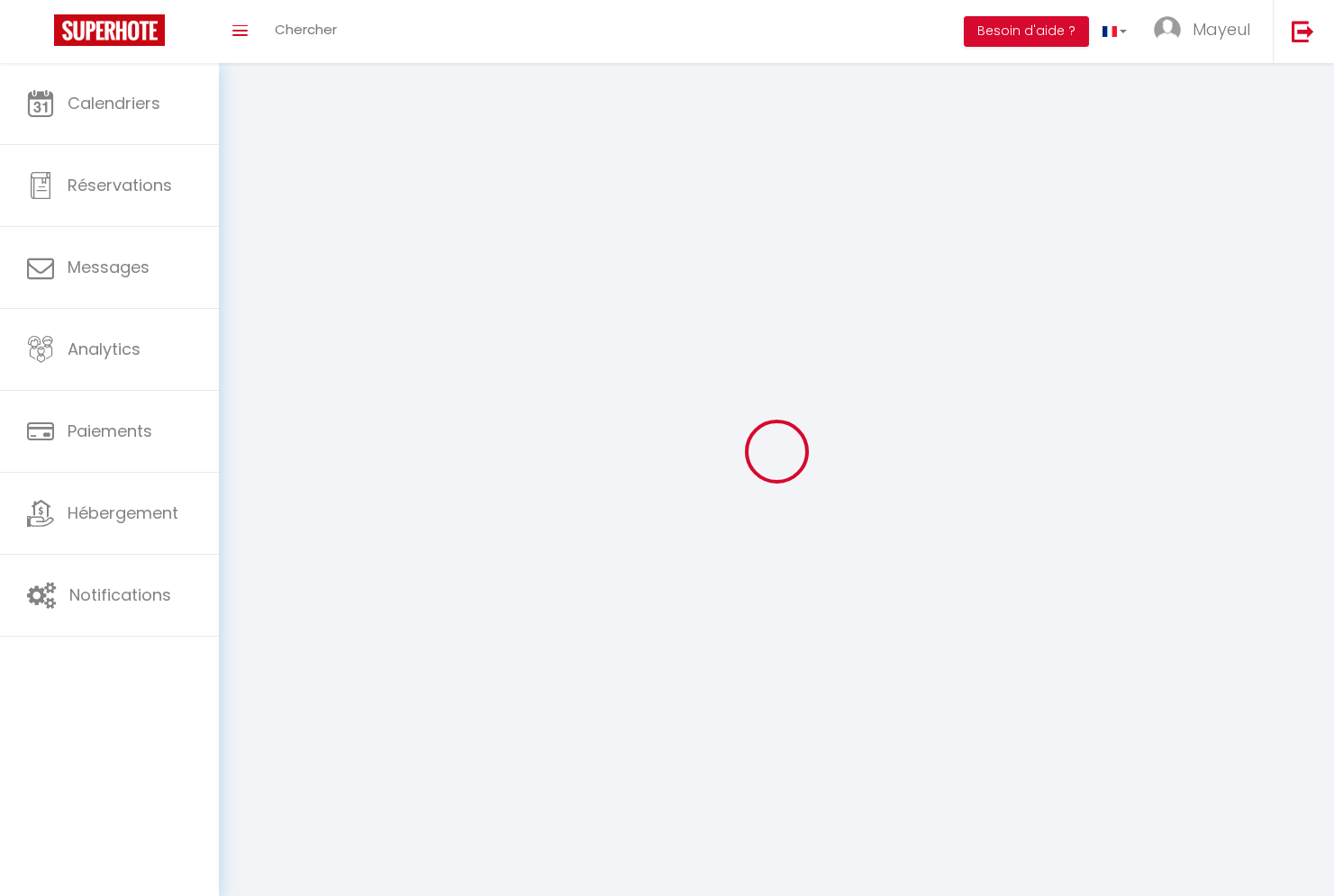
select select "28"
select select "fr"
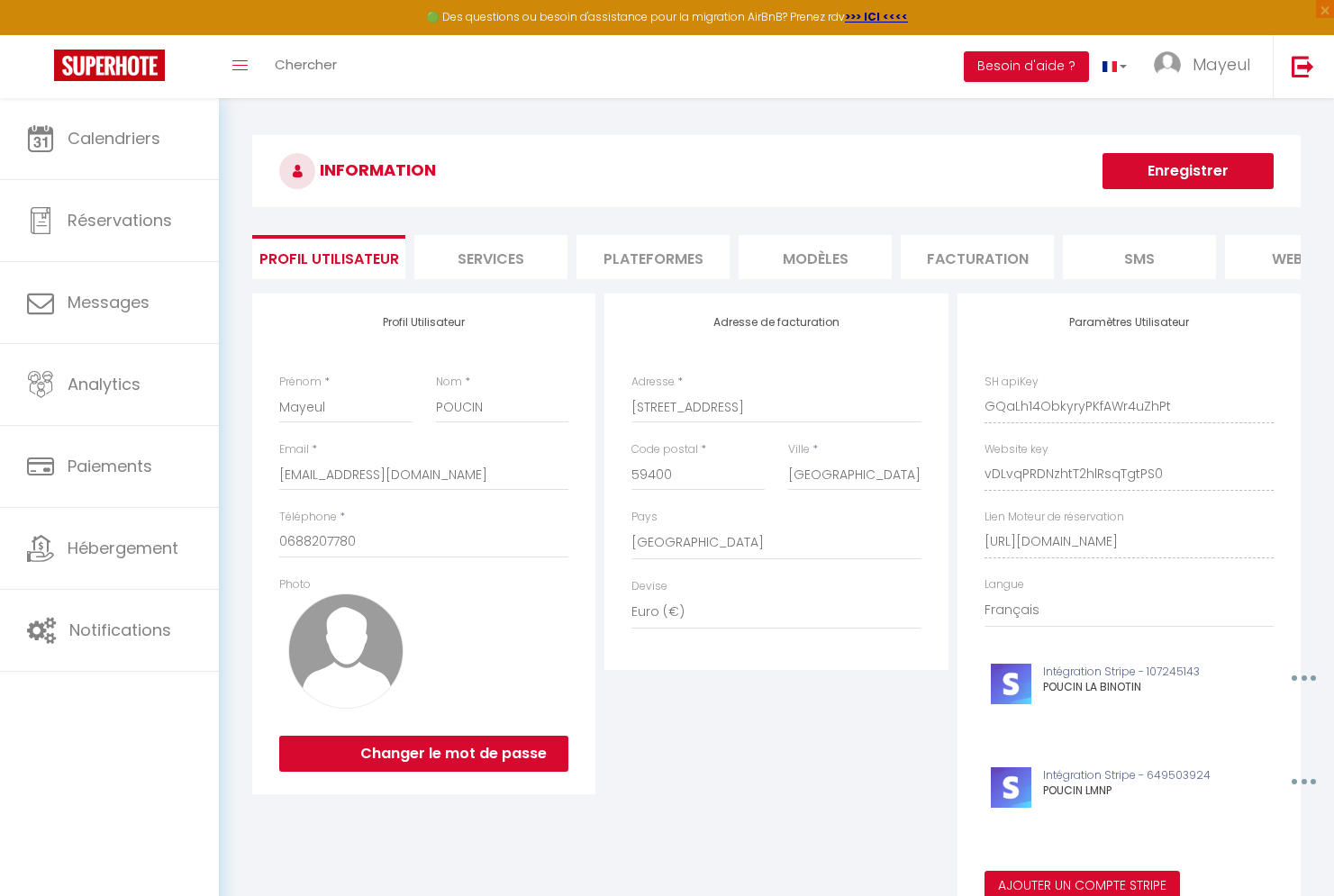
click at [679, 260] on li "Plateformes" at bounding box center [652, 257] width 154 height 45
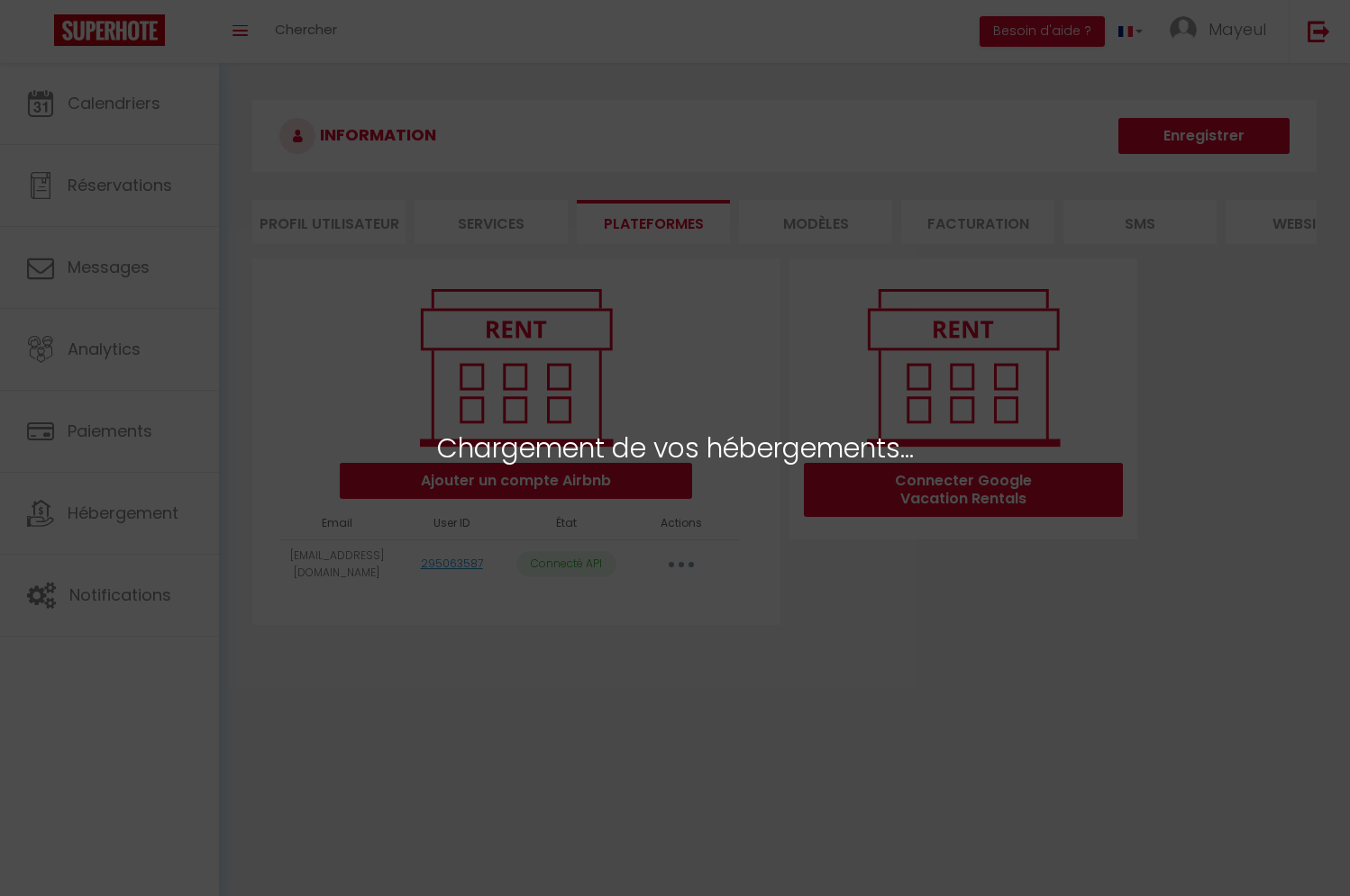
select select "52921"
select select "53486"
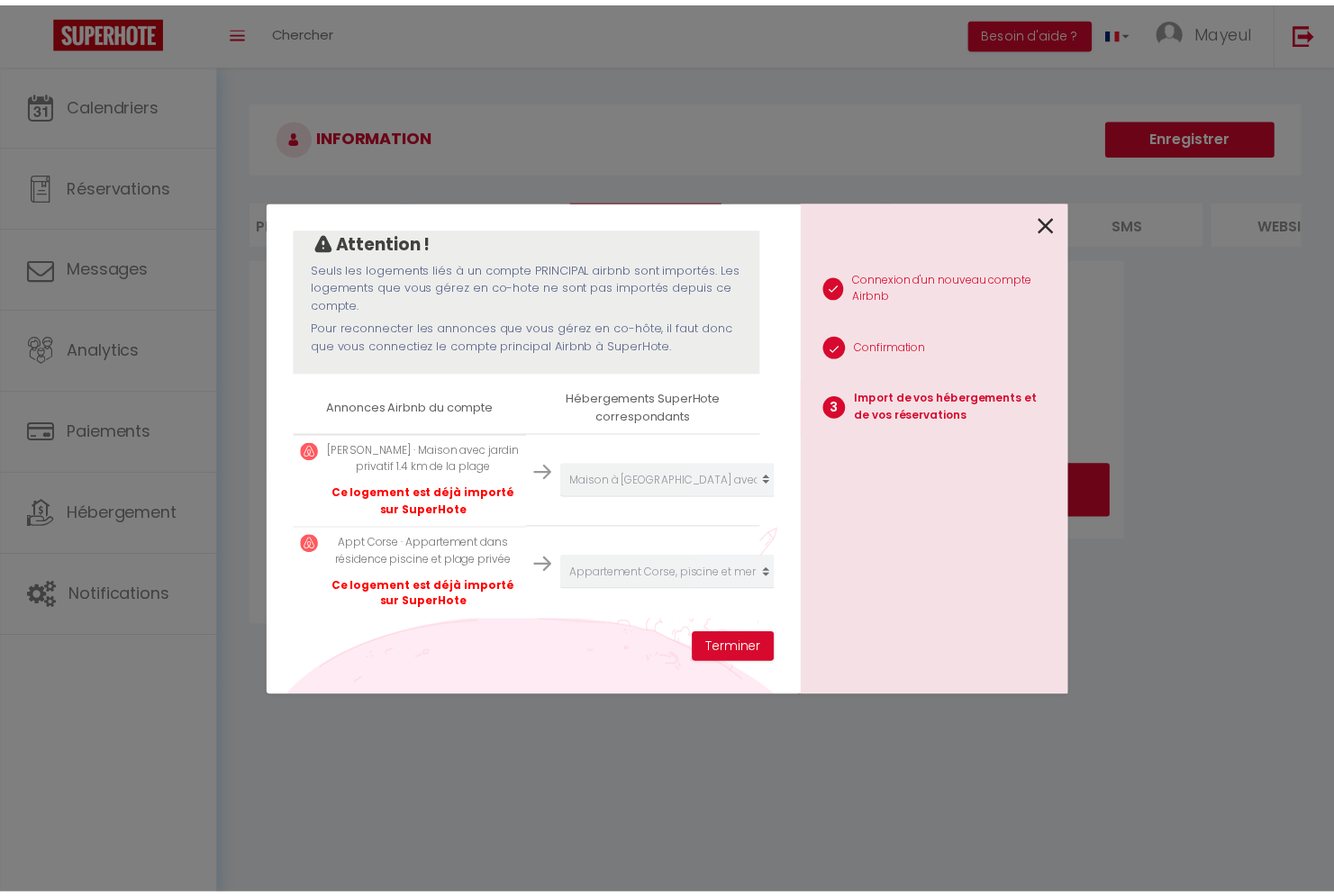
scroll to position [178, 0]
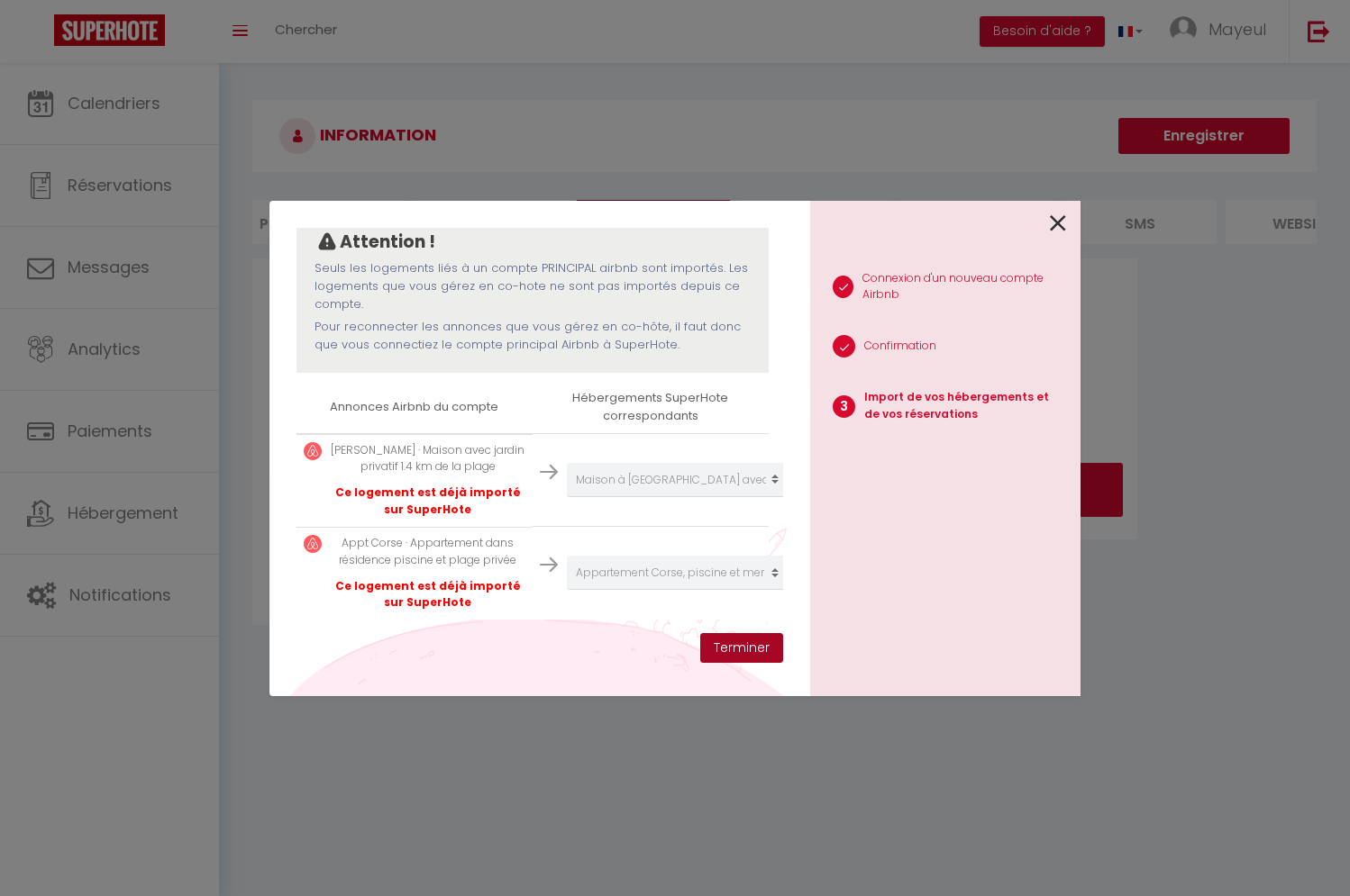
click at [736, 654] on button "Terminer" at bounding box center [741, 649] width 83 height 31
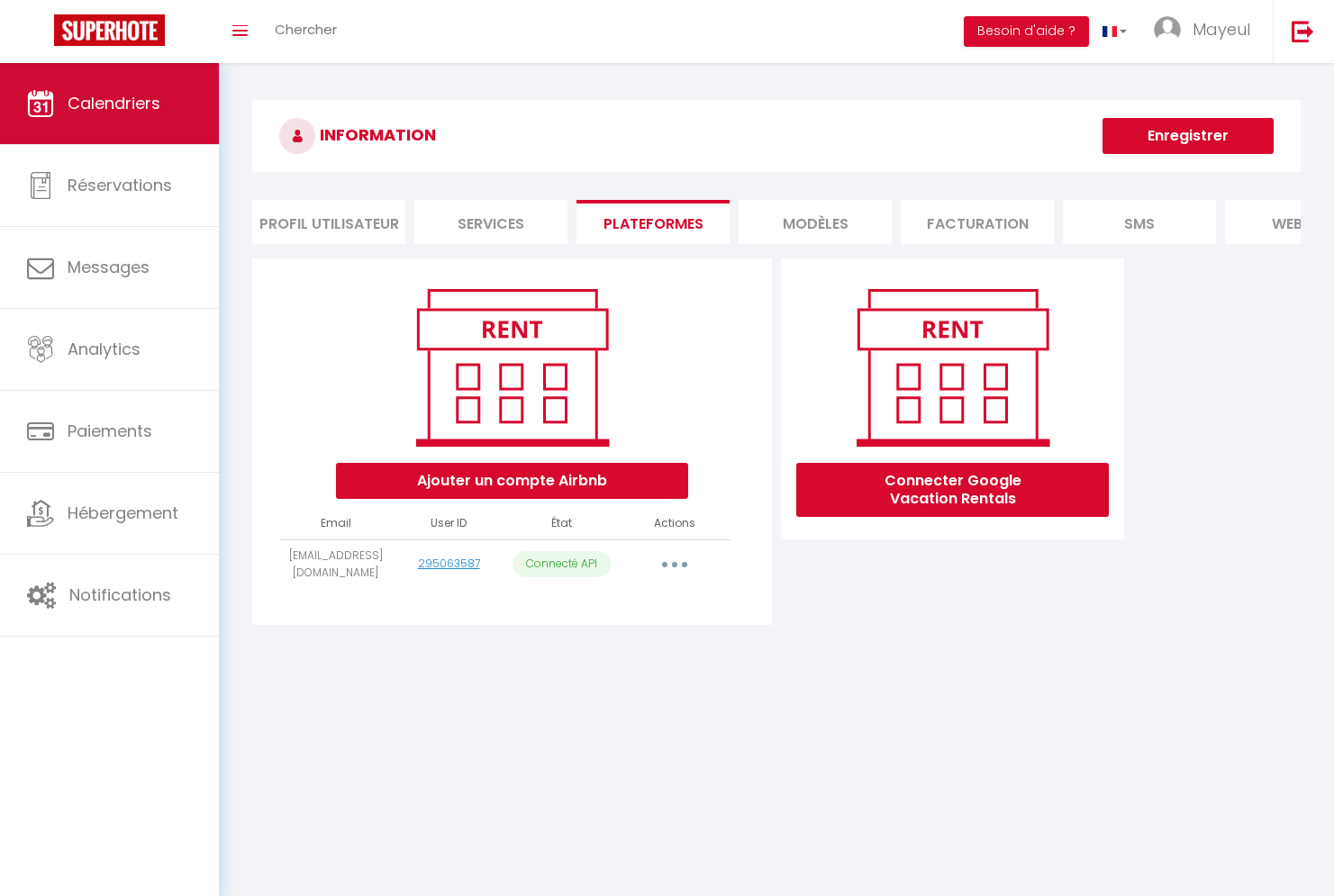
click at [110, 121] on link "Calendriers" at bounding box center [109, 103] width 219 height 81
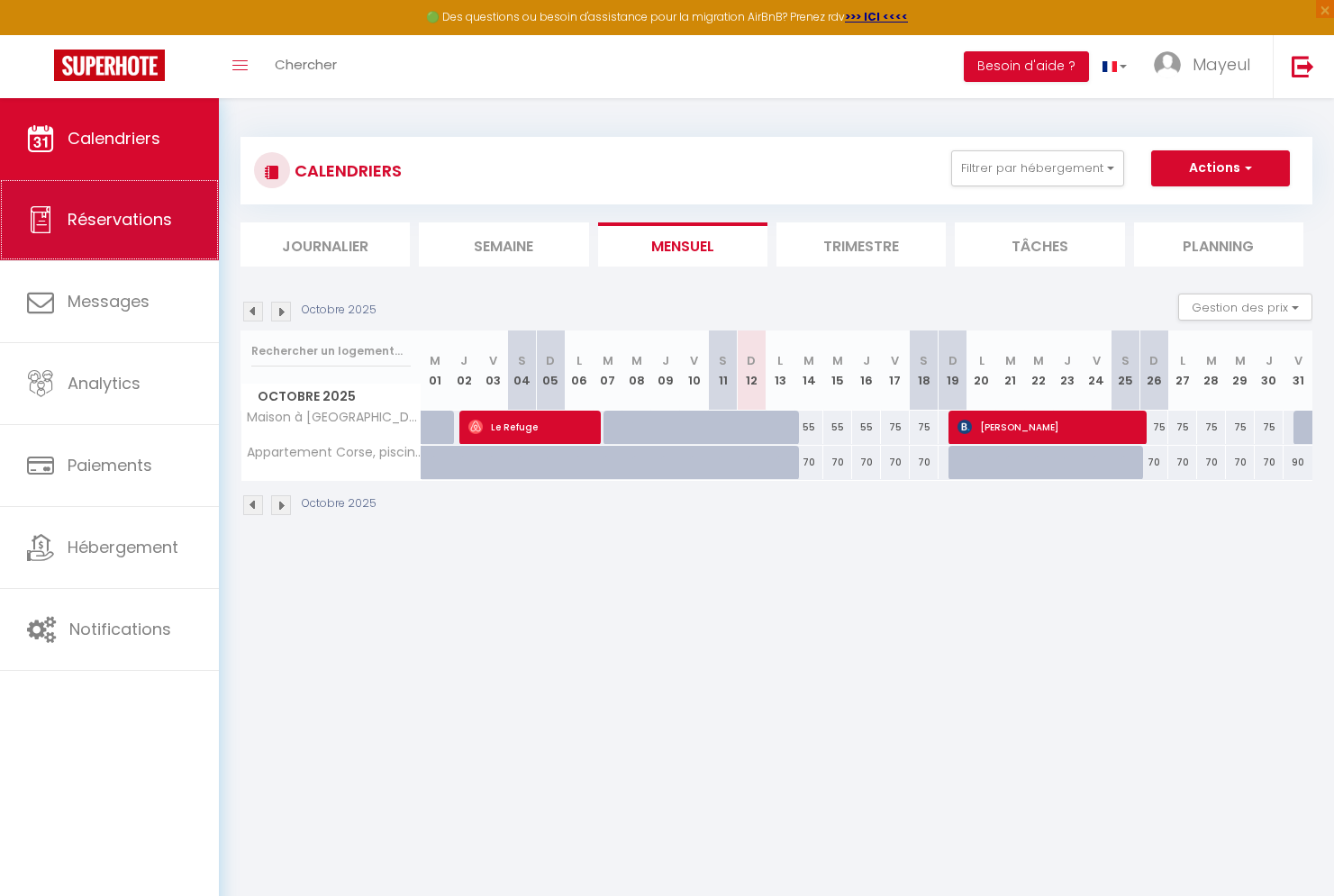
click at [116, 231] on span "Réservations" at bounding box center [119, 219] width 105 height 23
select select "not_cancelled"
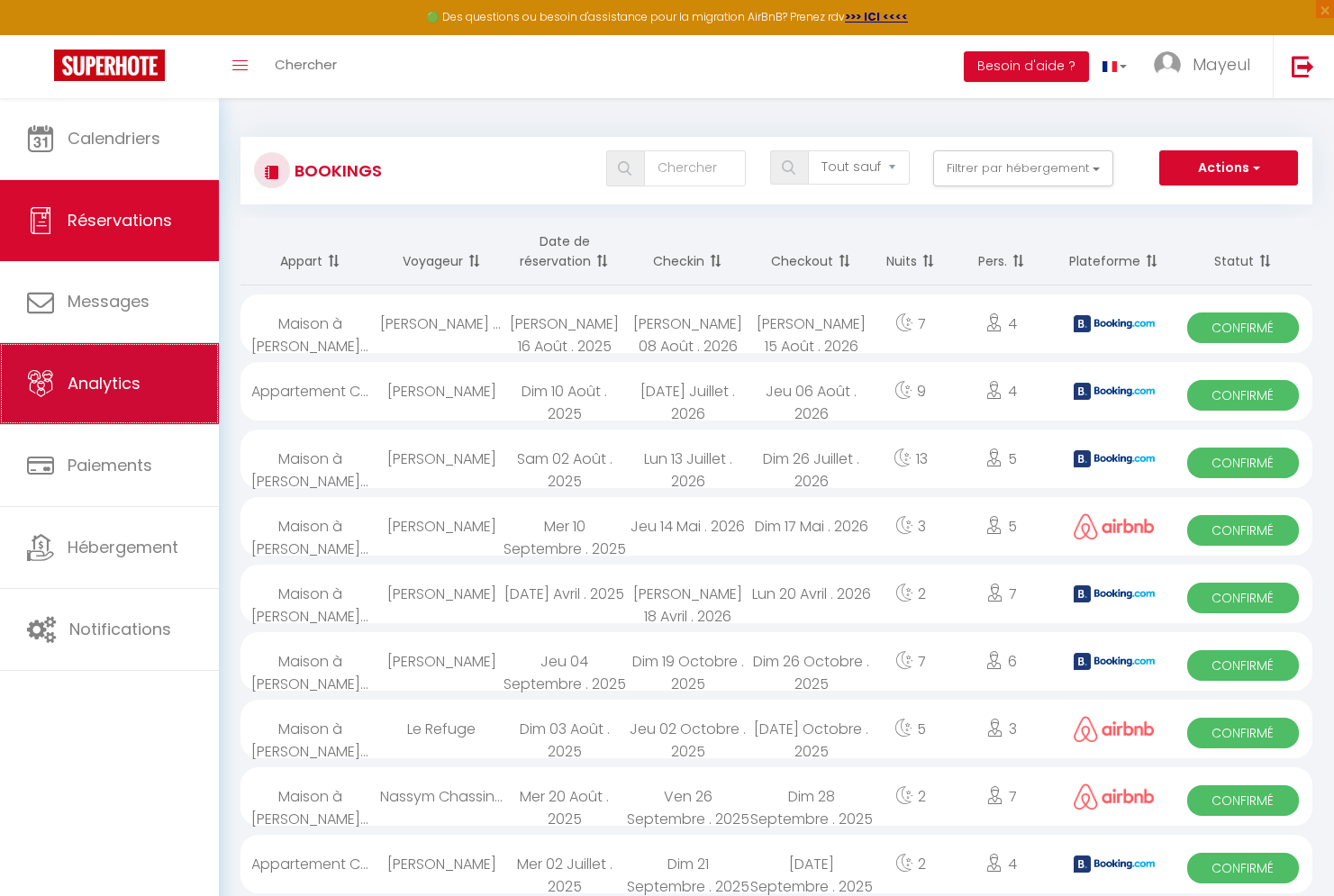
click at [89, 391] on span "Analytics" at bounding box center [104, 383] width 73 height 23
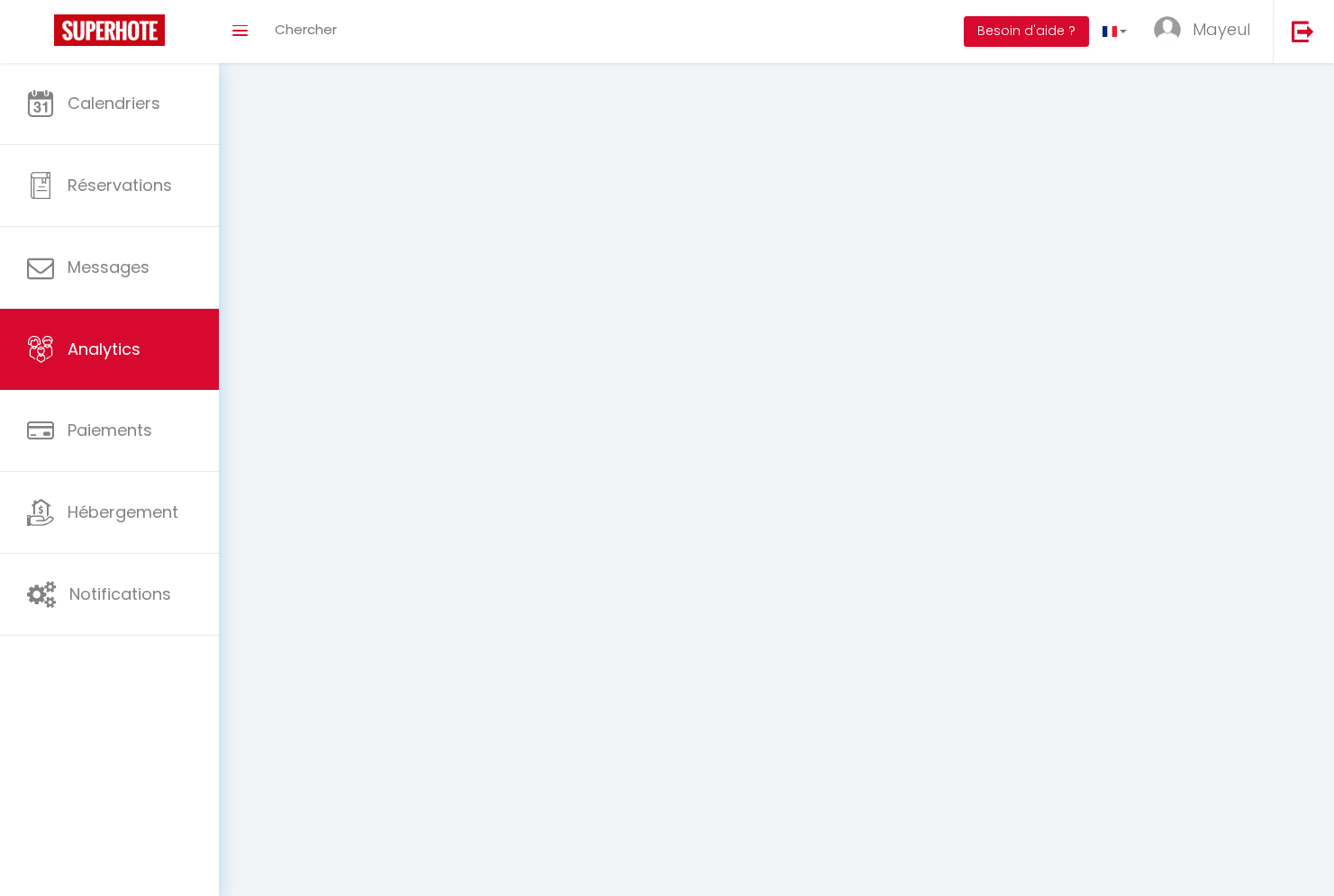
select select "2025"
select select "10"
